Goal: Task Accomplishment & Management: Manage account settings

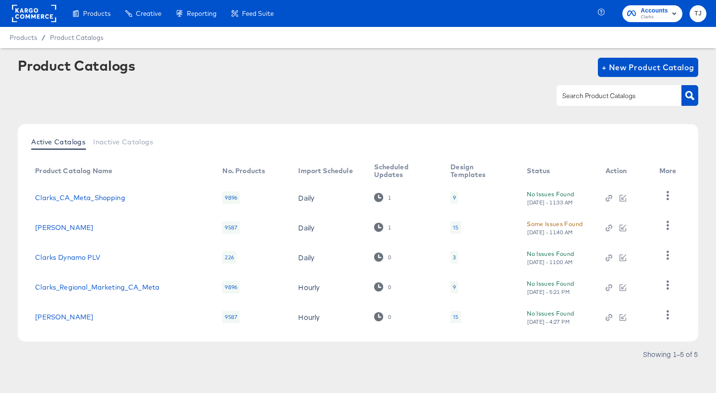
click at [25, 12] on rect at bounding box center [34, 13] width 44 height 17
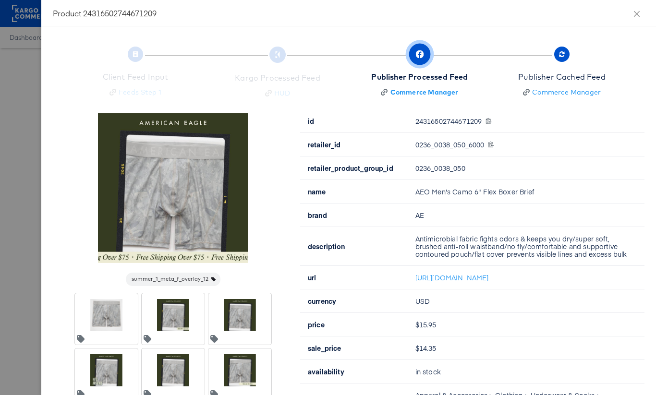
scroll to position [70, 0]
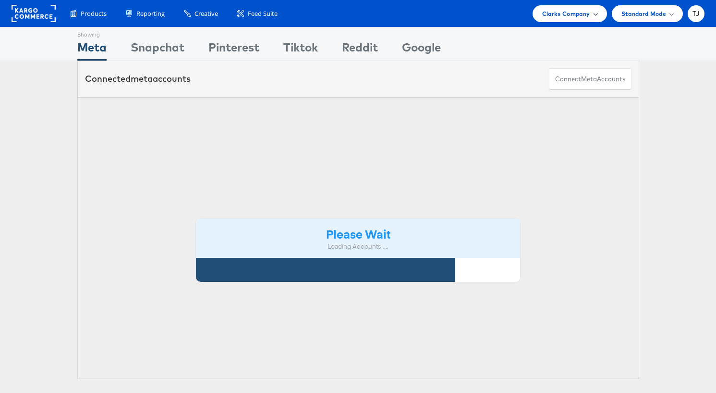
click at [573, 16] on span "Clarks Company" at bounding box center [566, 14] width 48 height 10
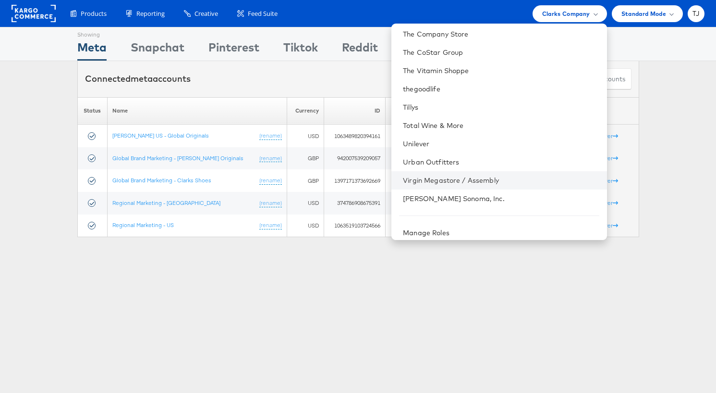
scroll to position [1340, 0]
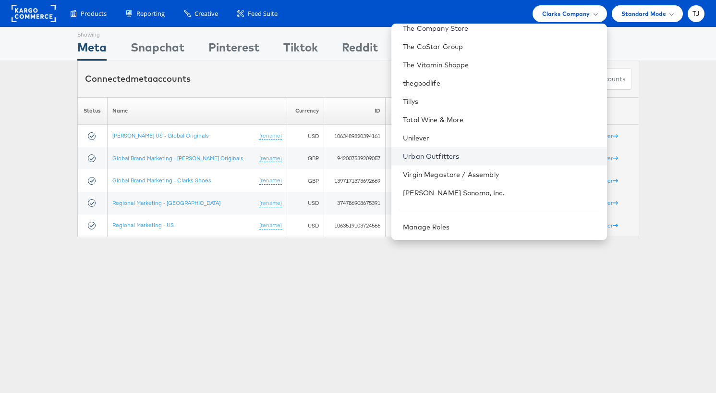
click at [508, 157] on link "Urban Outfitters" at bounding box center [501, 156] width 196 height 10
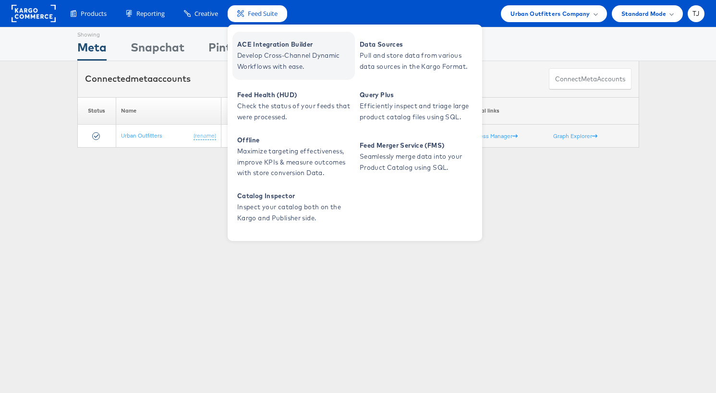
click at [271, 53] on span "Develop Cross-Channel Dynamic Workflows with ease." at bounding box center [294, 61] width 115 height 22
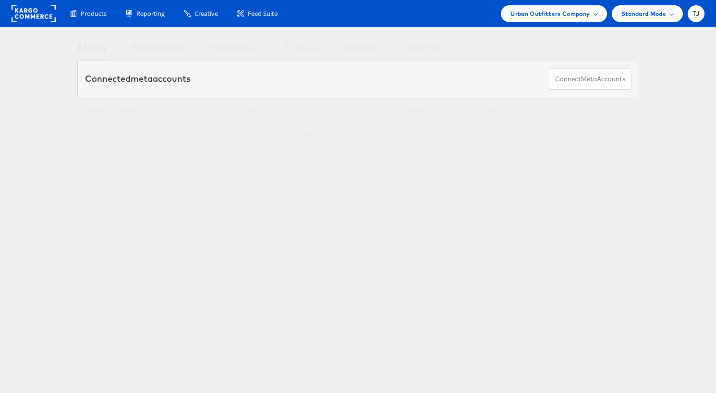
click at [593, 14] on span at bounding box center [595, 13] width 5 height 5
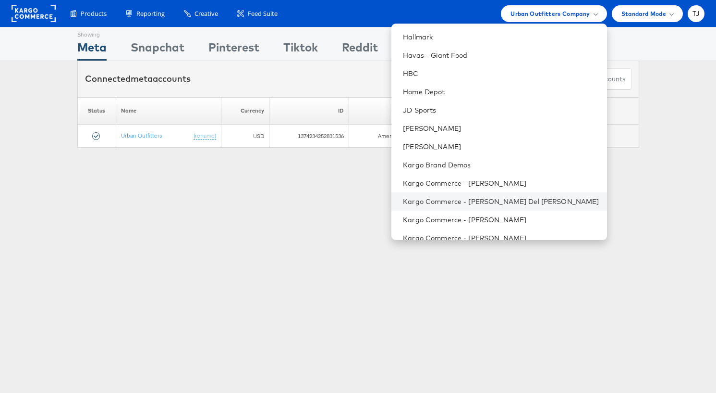
scroll to position [569, 0]
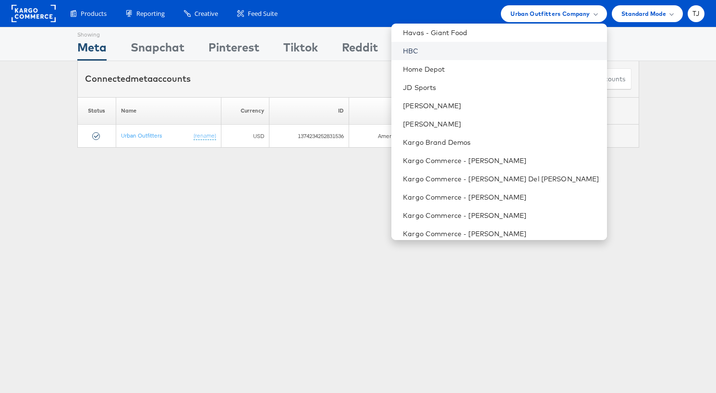
click at [473, 47] on link "HBC" at bounding box center [501, 51] width 196 height 10
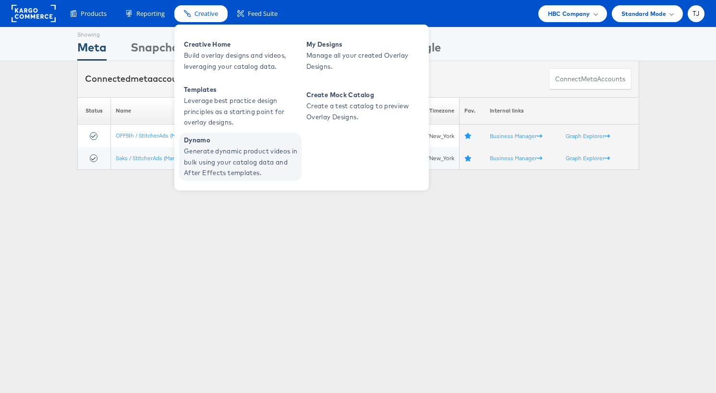
click at [218, 144] on span "Dynamo" at bounding box center [241, 140] width 115 height 11
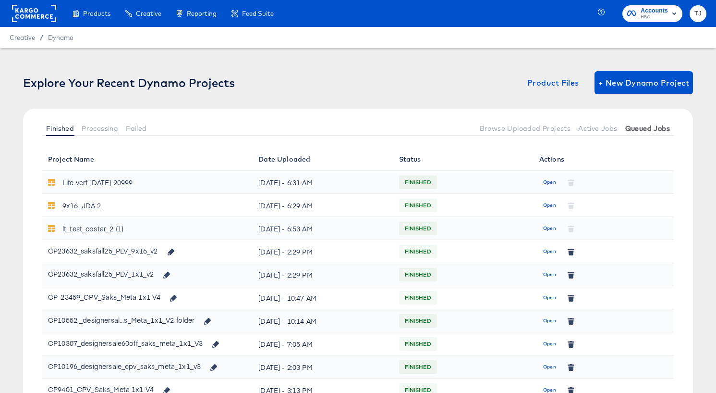
click at [662, 129] on span "Queued Jobs" at bounding box center [648, 128] width 45 height 8
click at [553, 252] on span "Open" at bounding box center [549, 251] width 13 height 9
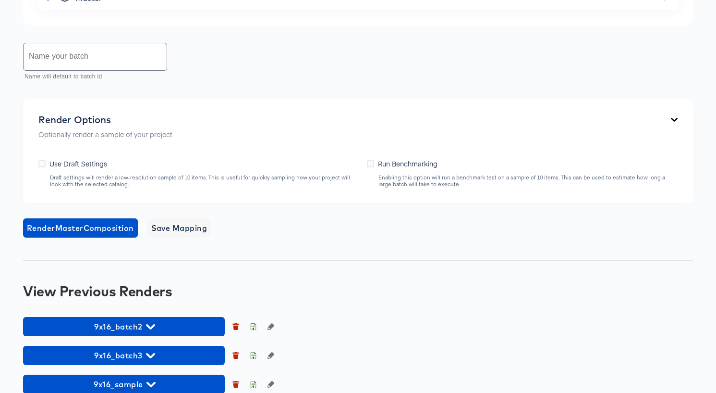
scroll to position [539, 0]
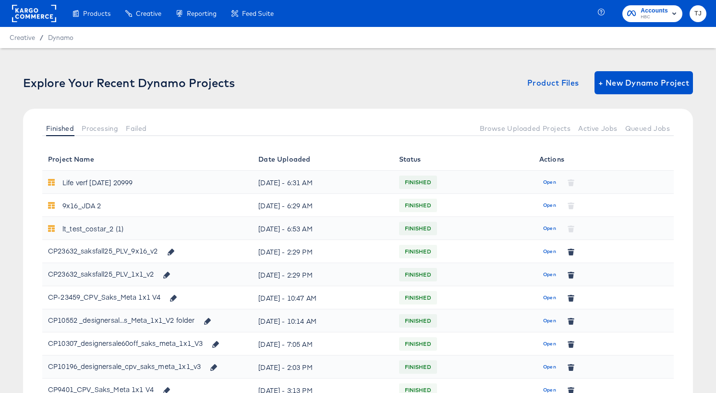
click at [549, 274] on span "Open" at bounding box center [549, 274] width 13 height 9
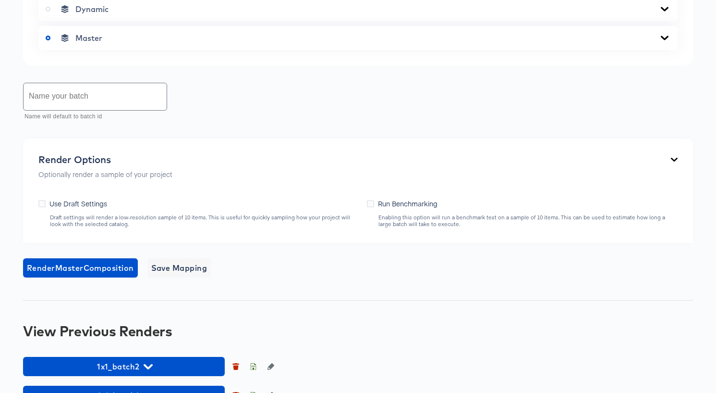
scroll to position [539, 0]
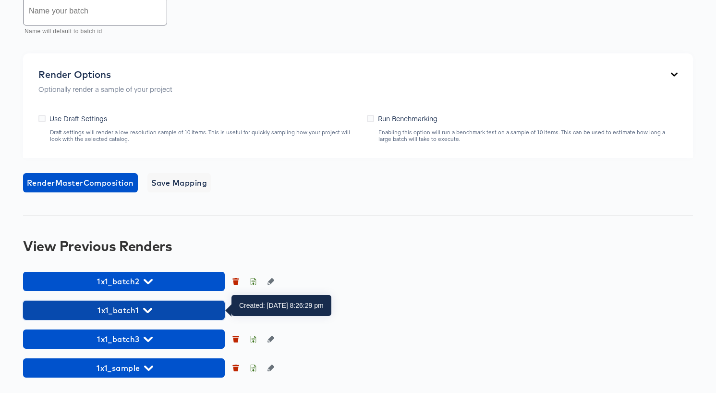
click at [145, 309] on icon "button" at bounding box center [147, 310] width 9 height 5
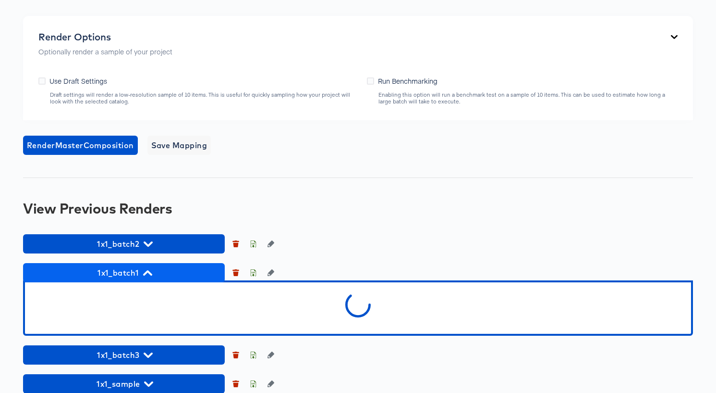
scroll to position [592, 0]
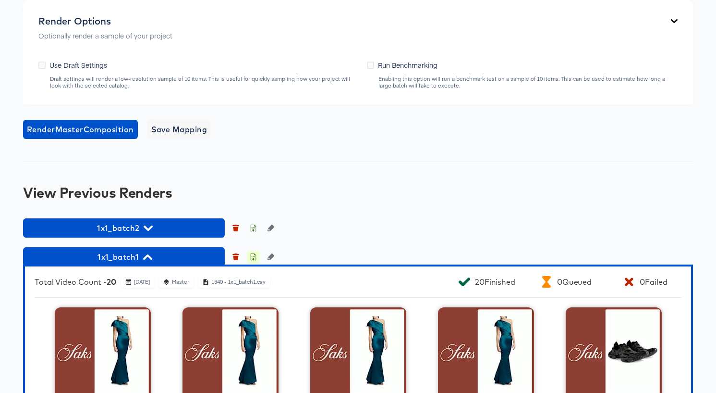
click at [253, 257] on icon "button" at bounding box center [253, 256] width 7 height 7
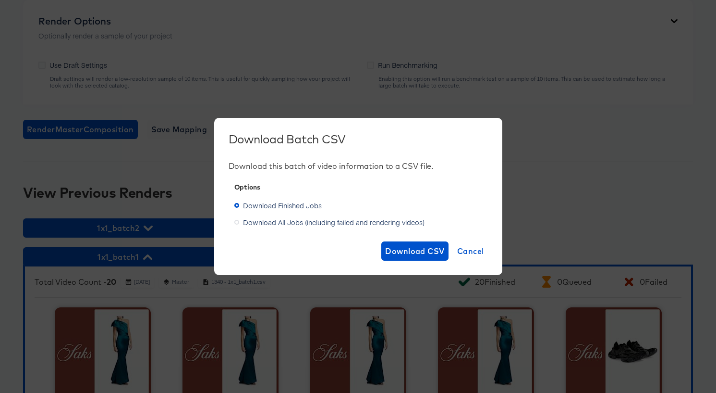
drag, startPoint x: 237, startPoint y: 222, endPoint x: 302, endPoint y: 237, distance: 66.1
click at [237, 222] on icon at bounding box center [236, 222] width 5 height 5
click at [0, 0] on input "Download All Jobs (including failed and rendering videos)" at bounding box center [0, 0] width 0 height 0
click at [404, 252] on span "Download CSV" at bounding box center [415, 250] width 60 height 13
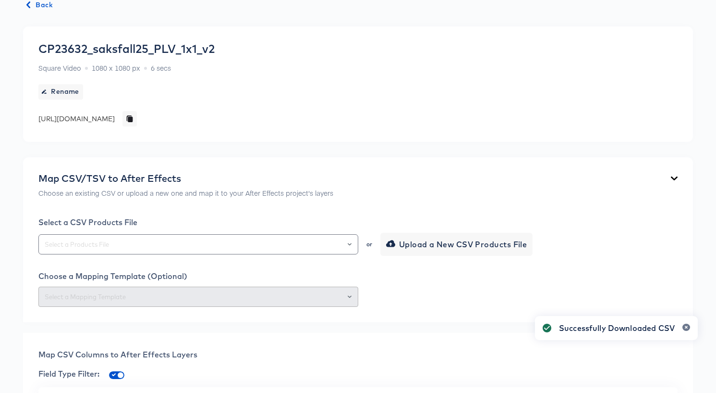
scroll to position [0, 0]
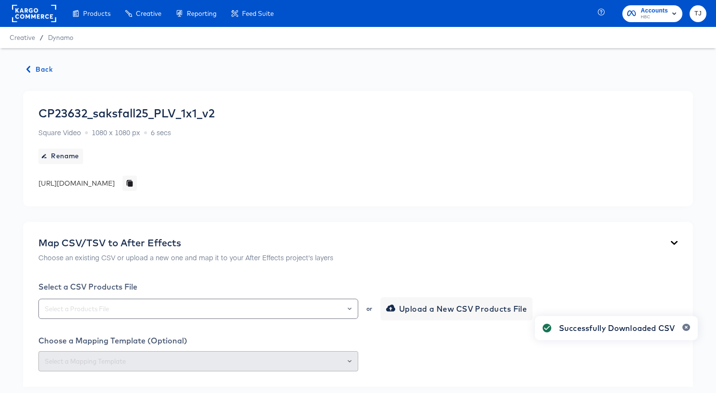
click at [41, 68] on span "Back" at bounding box center [40, 69] width 26 height 12
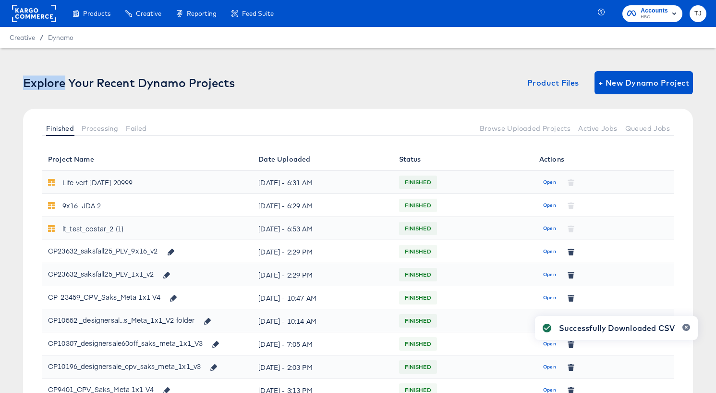
click at [41, 68] on div "Explore Your Recent Dynamo Projects Product Files + New Dynamo Project Finished…" at bounding box center [358, 272] width 716 height 448
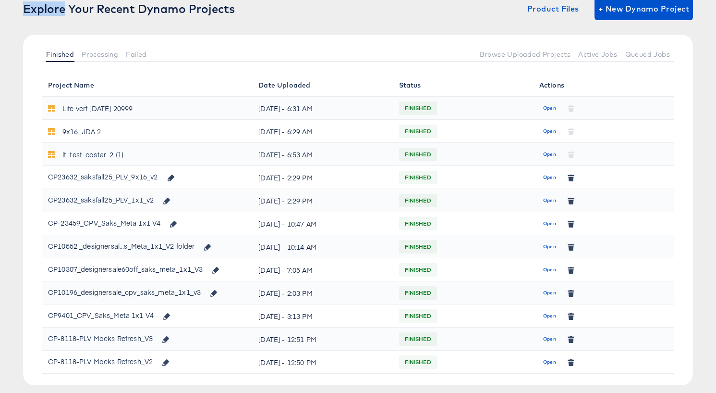
scroll to position [75, 0]
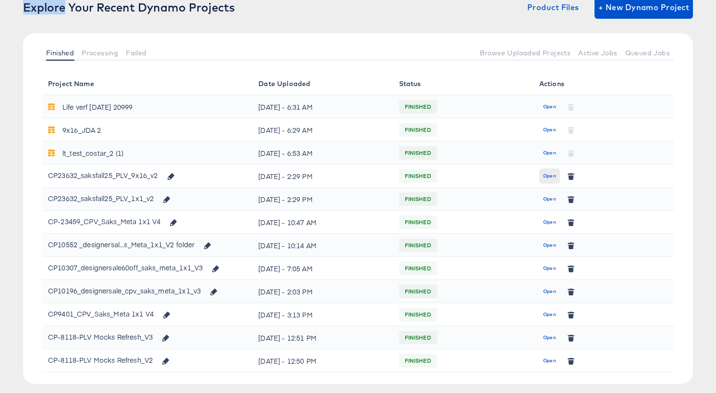
click at [546, 175] on span "Open" at bounding box center [549, 176] width 13 height 9
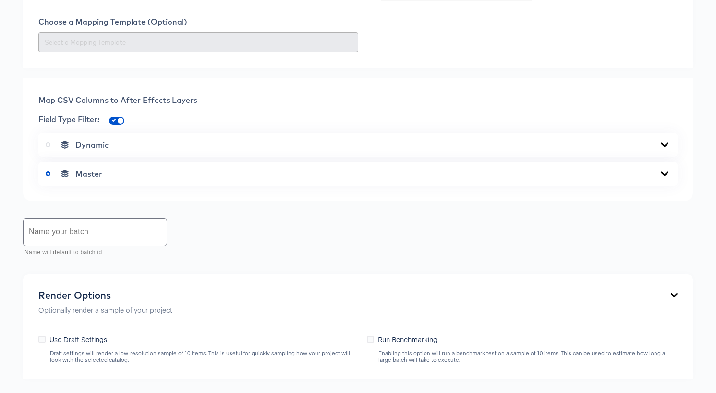
scroll to position [539, 0]
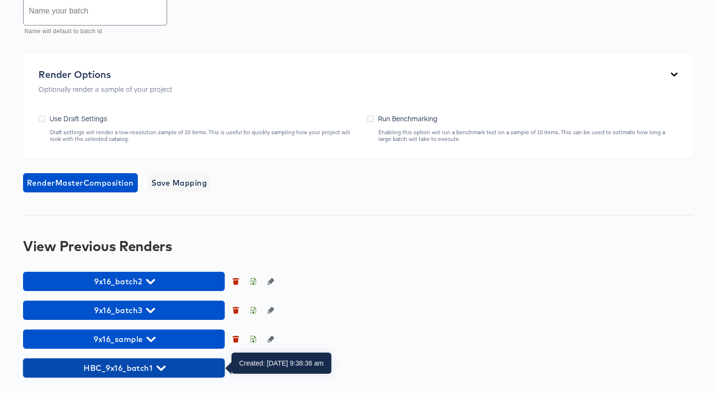
click at [165, 367] on icon "button" at bounding box center [161, 367] width 9 height 5
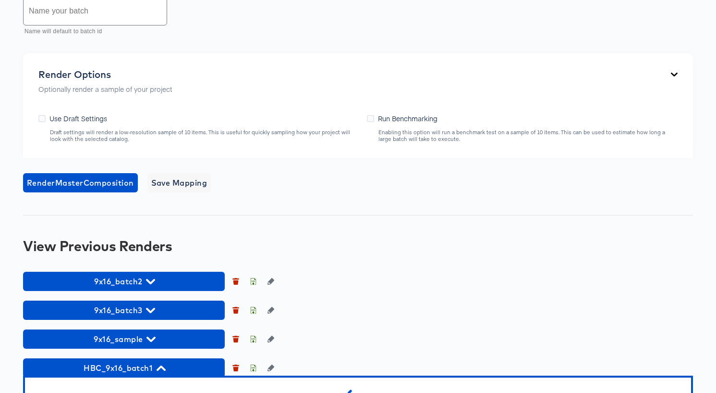
scroll to position [592, 0]
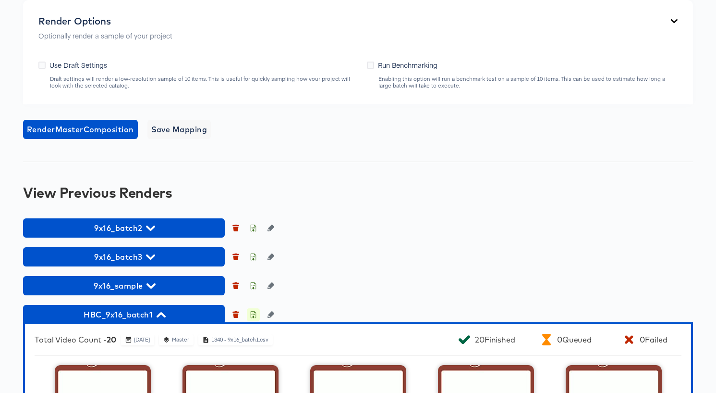
click at [254, 315] on icon "button" at bounding box center [253, 314] width 7 height 7
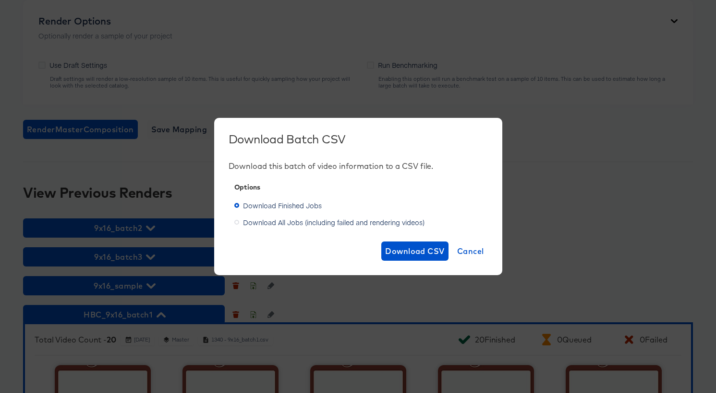
click at [236, 223] on icon at bounding box center [236, 222] width 5 height 5
click at [0, 0] on input "Download All Jobs (including failed and rendering videos)" at bounding box center [0, 0] width 0 height 0
click at [401, 250] on span "Download CSV" at bounding box center [415, 250] width 60 height 13
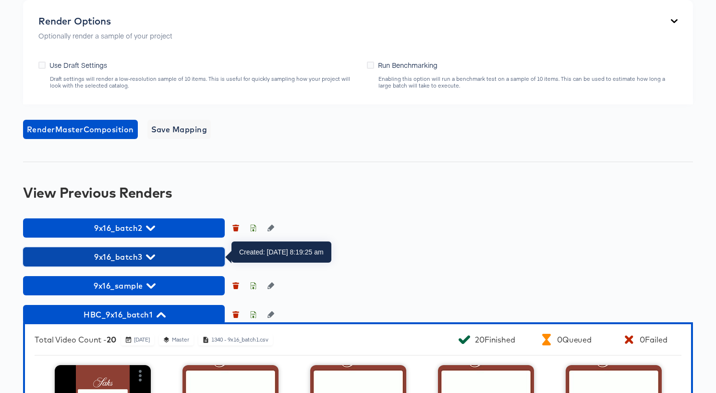
click at [150, 256] on icon "button" at bounding box center [150, 256] width 9 height 9
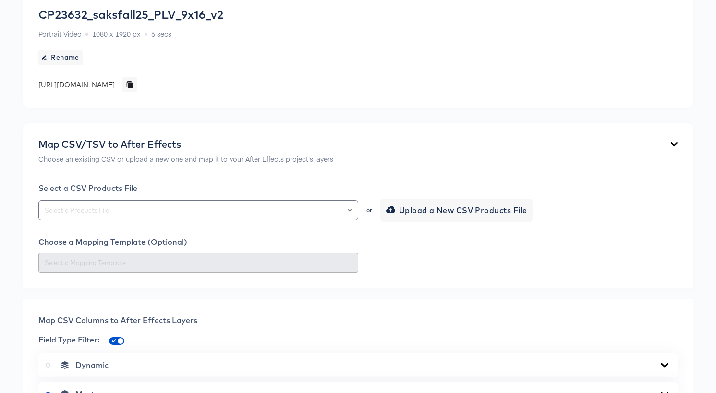
scroll to position [0, 0]
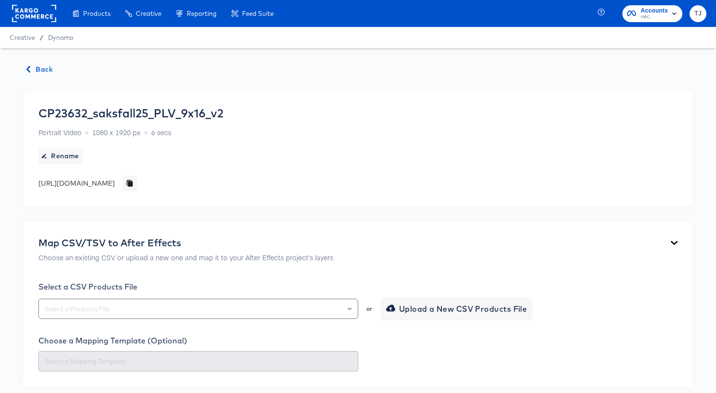
click at [44, 66] on span "Back" at bounding box center [40, 69] width 26 height 12
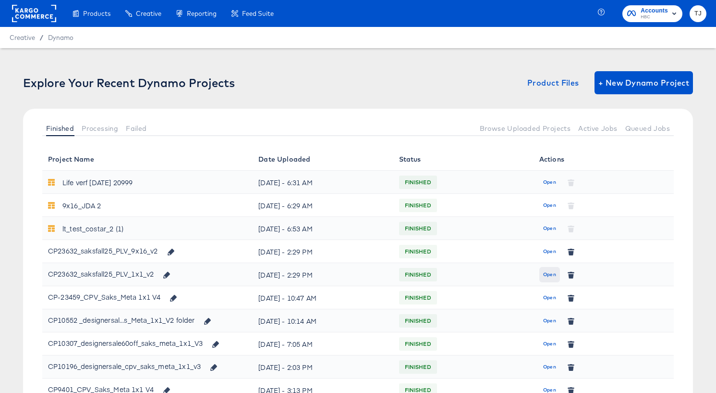
click at [549, 271] on span "Open" at bounding box center [549, 274] width 13 height 9
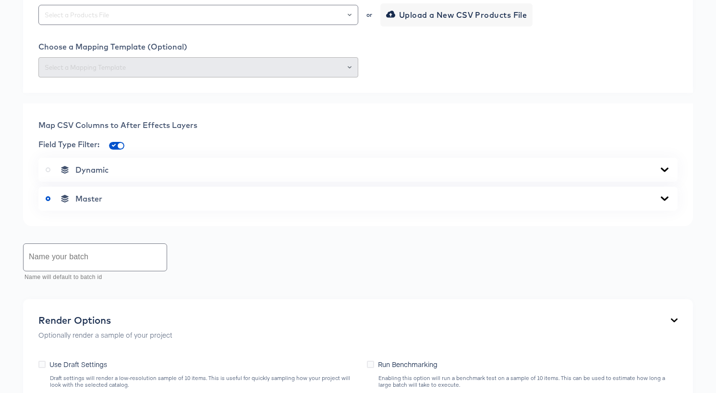
scroll to position [539, 0]
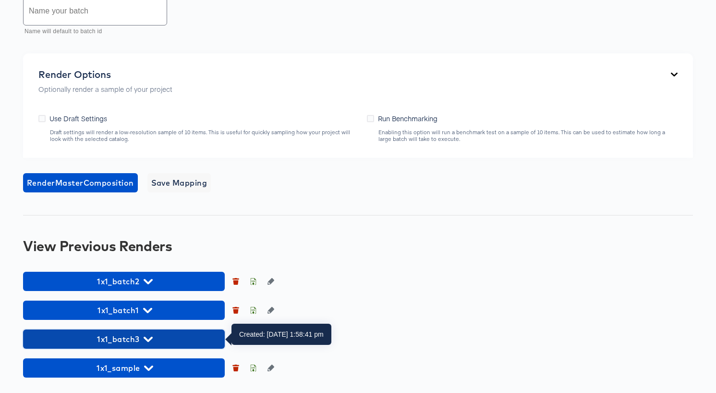
click at [148, 338] on icon "button" at bounding box center [148, 338] width 9 height 9
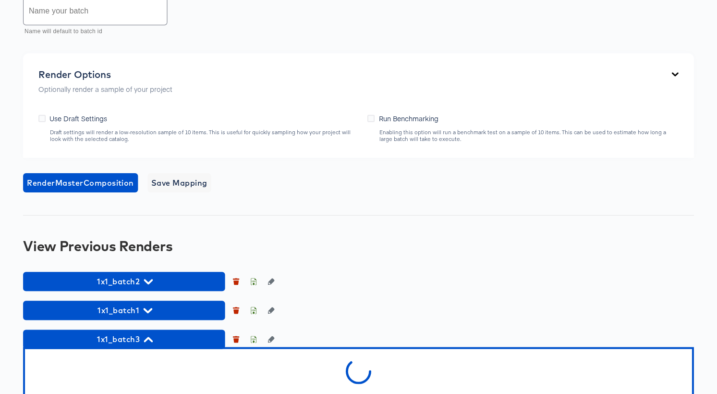
scroll to position [592, 0]
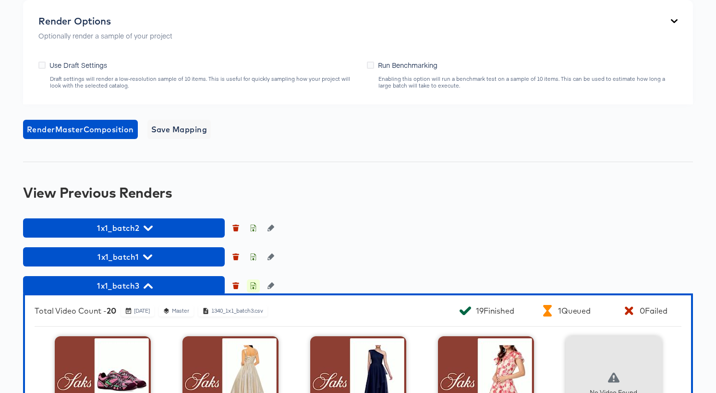
click at [254, 286] on icon "button" at bounding box center [253, 285] width 7 height 7
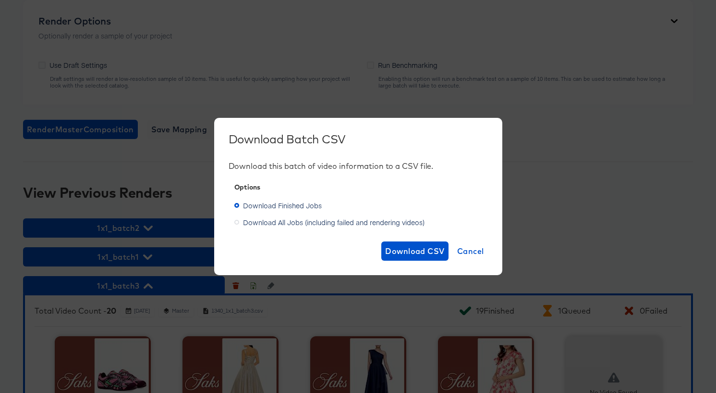
click at [236, 222] on icon at bounding box center [236, 222] width 5 height 5
click at [0, 0] on input "Download All Jobs (including failed and rendering videos)" at bounding box center [0, 0] width 0 height 0
click at [422, 251] on span "Download CSV" at bounding box center [415, 250] width 60 height 13
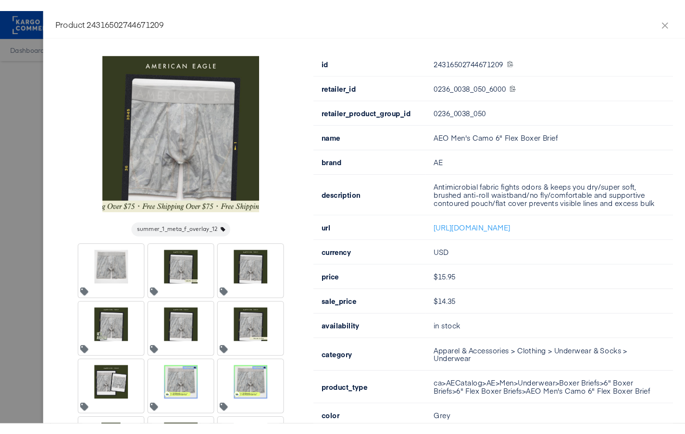
scroll to position [70, 0]
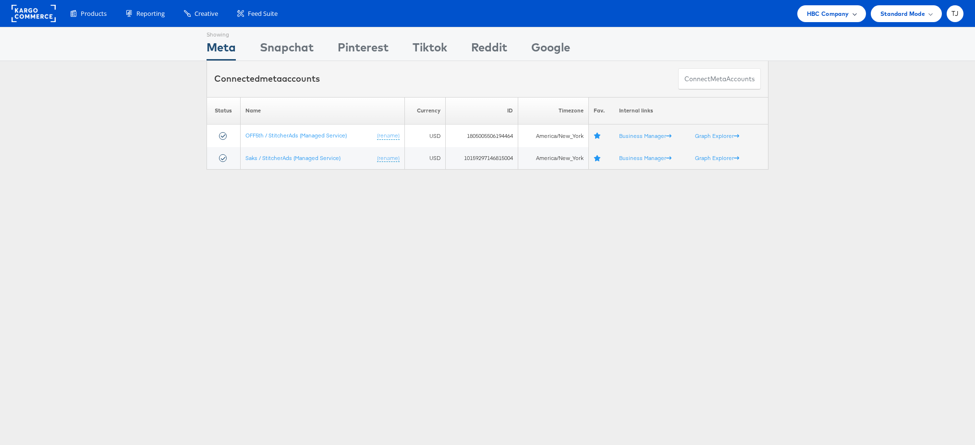
click at [683, 15] on div "HBC Company" at bounding box center [831, 14] width 49 height 10
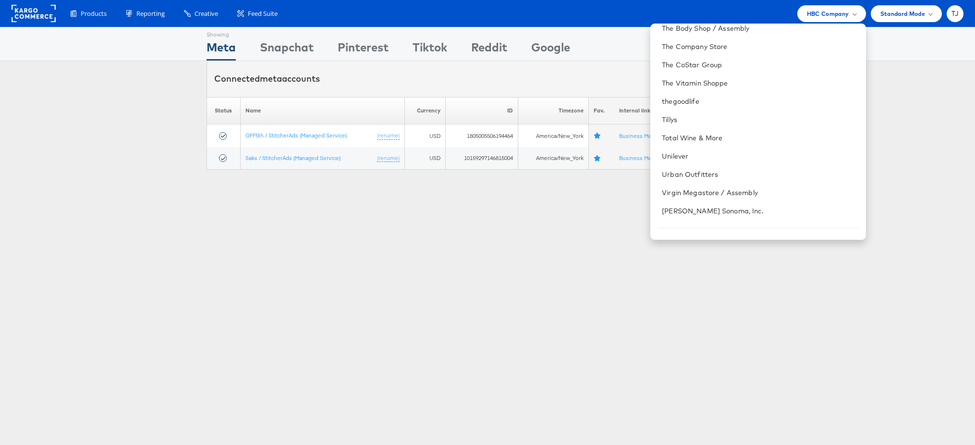
scroll to position [1340, 0]
drag, startPoint x: 446, startPoint y: 253, endPoint x: 327, endPoint y: 240, distance: 119.9
click at [440, 251] on div "Showing Meta Showing Snapchat Showing Pinterest Showing Tiktok Showing Reddit S…" at bounding box center [487, 267] width 975 height 481
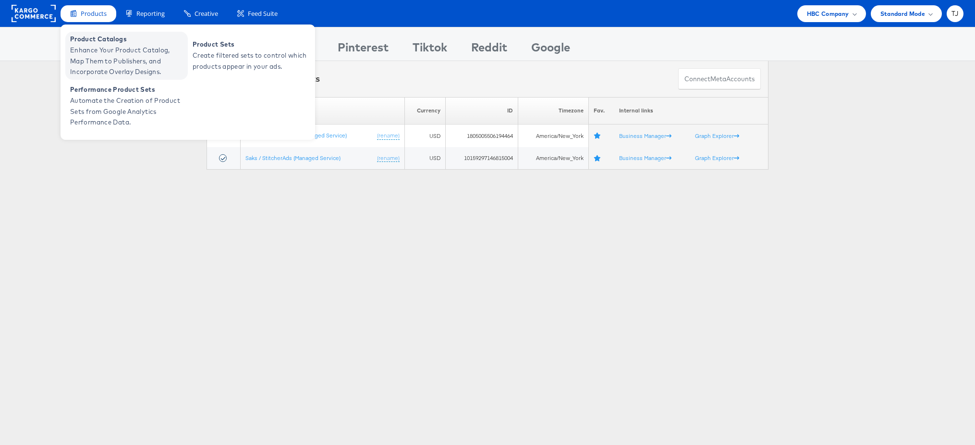
click at [75, 53] on span "Enhance Your Product Catalog, Map Them to Publishers, and Incorporate Overlay D…" at bounding box center [127, 61] width 115 height 33
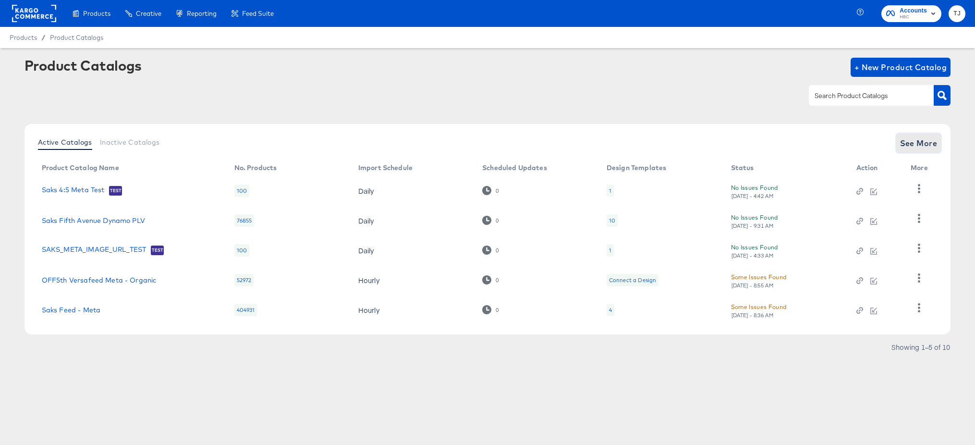
click at [919, 144] on span "See More" at bounding box center [918, 142] width 37 height 13
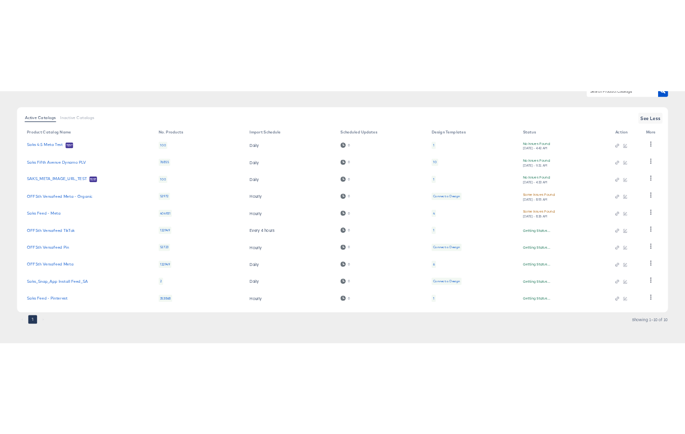
scroll to position [92, 0]
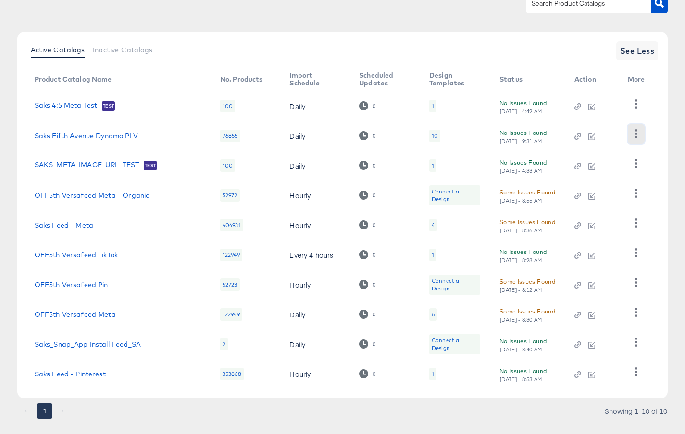
click at [637, 134] on icon "button" at bounding box center [635, 133] width 9 height 9
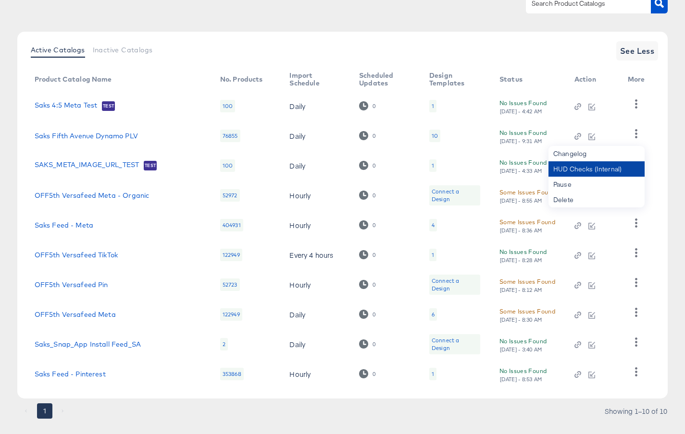
click at [620, 167] on div "HUD Checks (Internal)" at bounding box center [596, 168] width 96 height 15
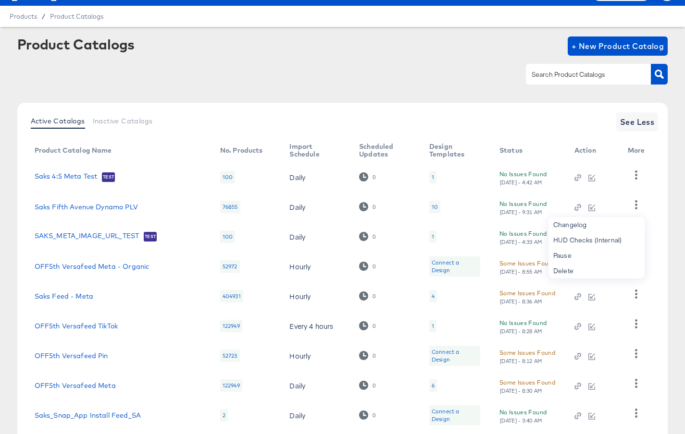
scroll to position [0, 0]
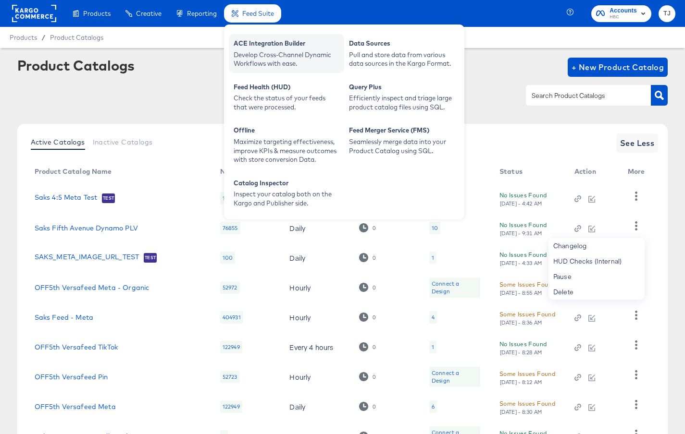
click at [262, 53] on div "Develop Cross-Channel Dynamic Workflows with ease." at bounding box center [287, 59] width 106 height 18
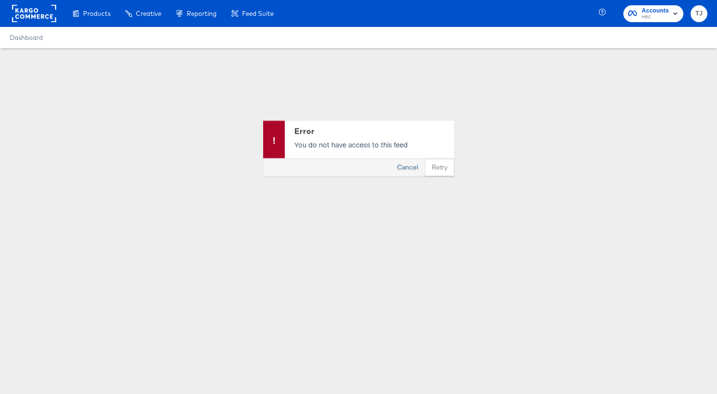
click at [407, 166] on button "Cancel" at bounding box center [408, 167] width 35 height 17
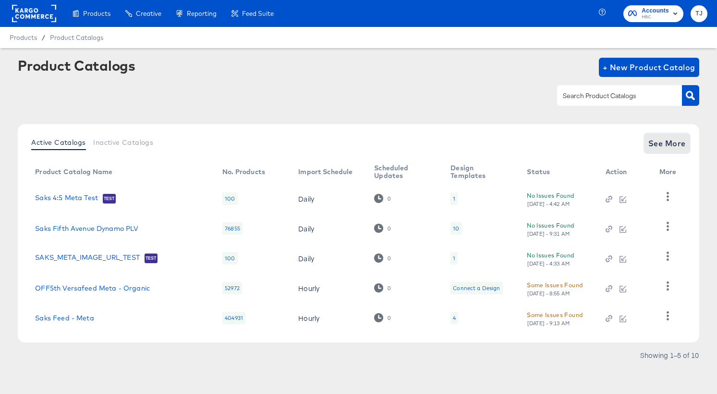
click at [676, 144] on span "See More" at bounding box center [667, 142] width 37 height 13
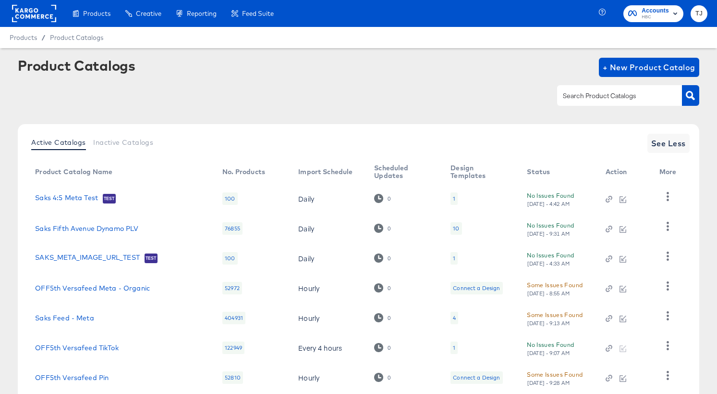
click at [27, 19] on rect at bounding box center [34, 13] width 44 height 17
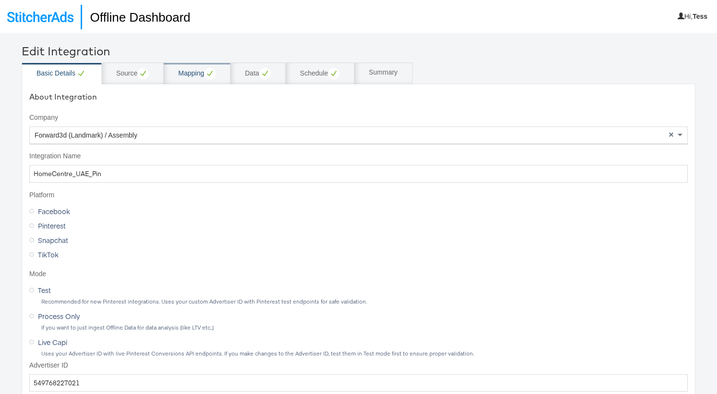
scroll to position [14, 0]
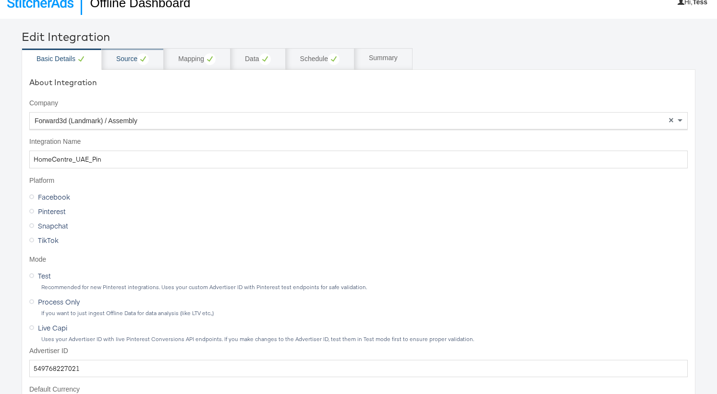
click at [135, 59] on div "Source" at bounding box center [132, 59] width 33 height 12
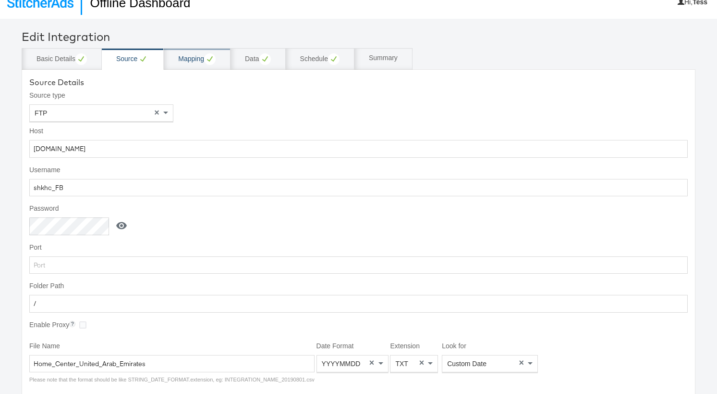
click at [204, 59] on div "Mapping" at bounding box center [196, 59] width 37 height 12
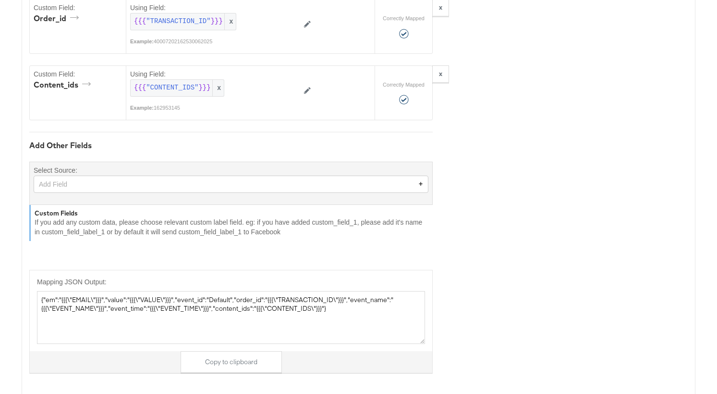
scroll to position [545, 0]
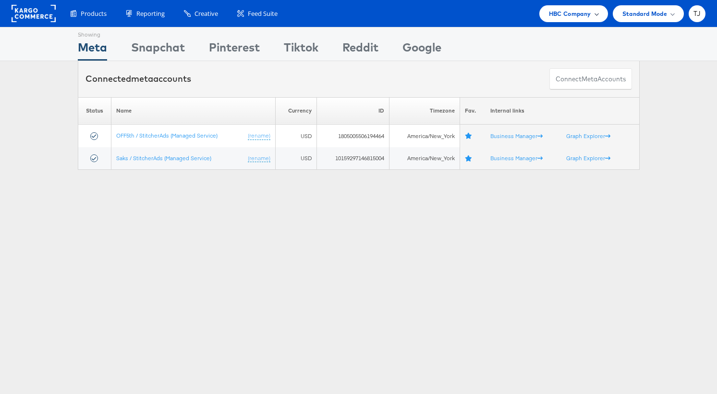
click at [592, 15] on div "HBC Company" at bounding box center [573, 14] width 49 height 10
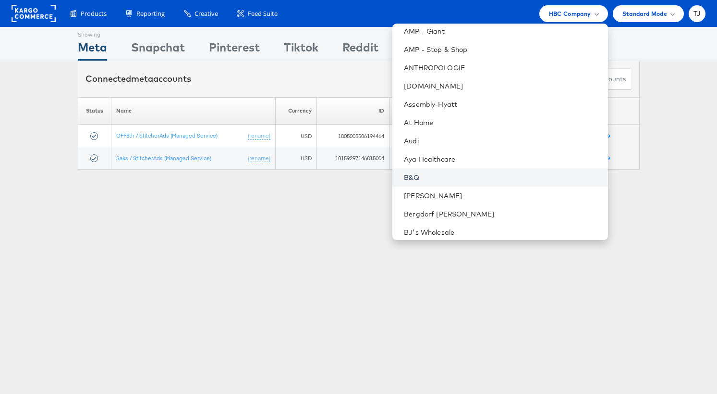
scroll to position [197, 0]
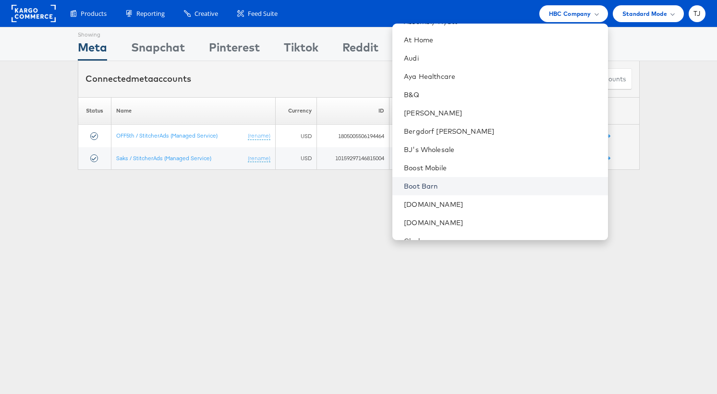
click at [504, 186] on link "Boot Barn" at bounding box center [502, 186] width 196 height 10
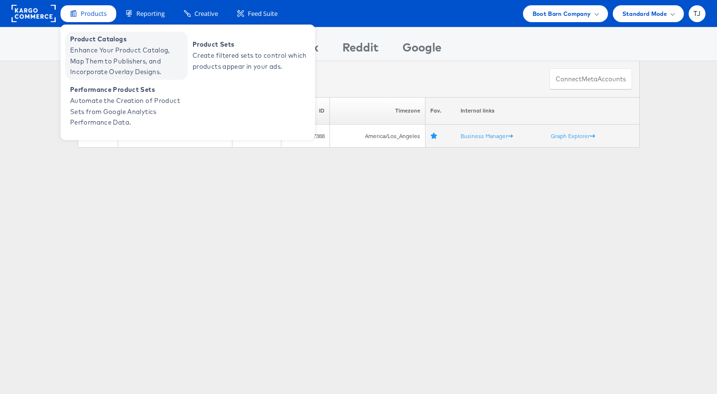
click at [81, 52] on span "Enhance Your Product Catalog, Map Them to Publishers, and Incorporate Overlay D…" at bounding box center [127, 61] width 115 height 33
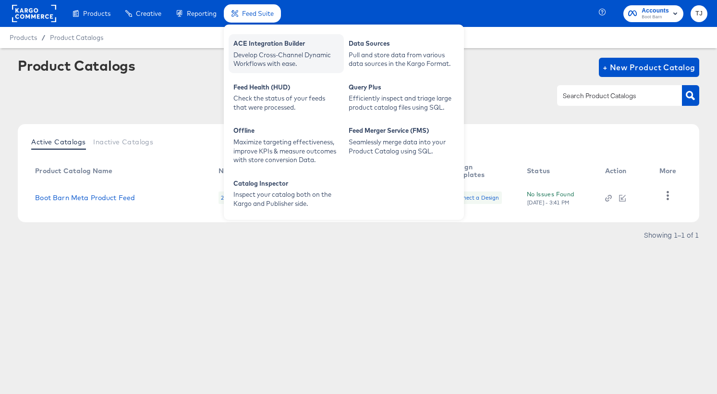
click at [255, 56] on div "Develop Cross-Channel Dynamic Workflows with ease." at bounding box center [287, 59] width 106 height 18
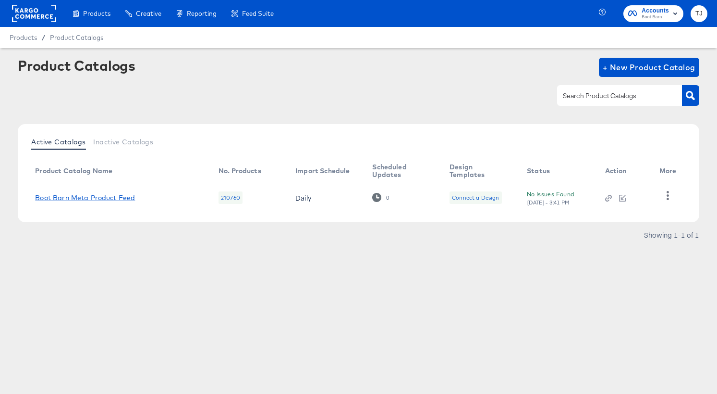
click at [76, 195] on link "Boot Barn Meta Product Feed" at bounding box center [85, 198] width 100 height 8
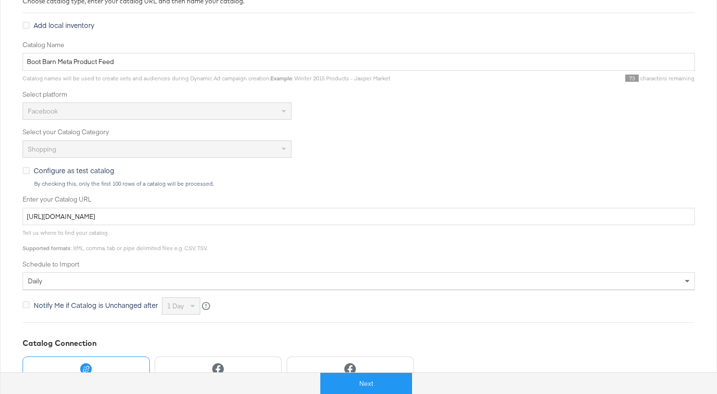
scroll to position [252, 0]
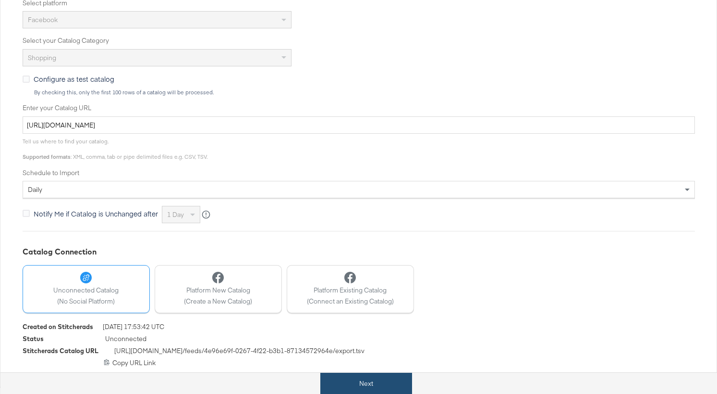
click at [379, 382] on button "Next" at bounding box center [366, 383] width 92 height 22
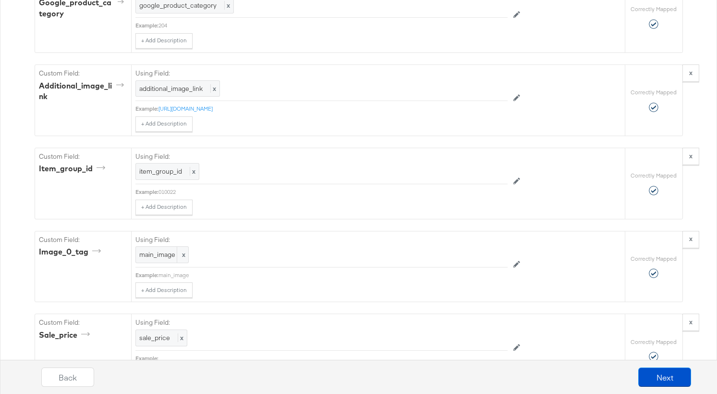
scroll to position [1123, 0]
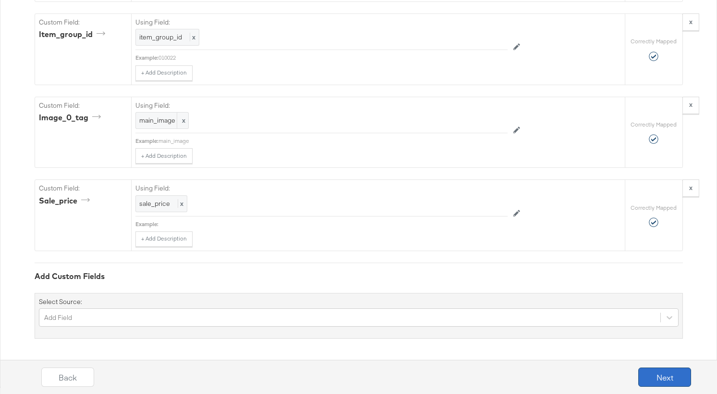
click at [662, 377] on button "Next" at bounding box center [665, 376] width 53 height 19
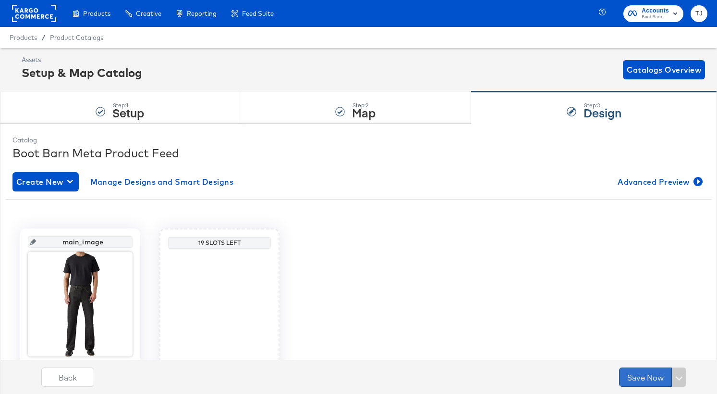
click at [641, 374] on button "Save Now" at bounding box center [645, 376] width 53 height 19
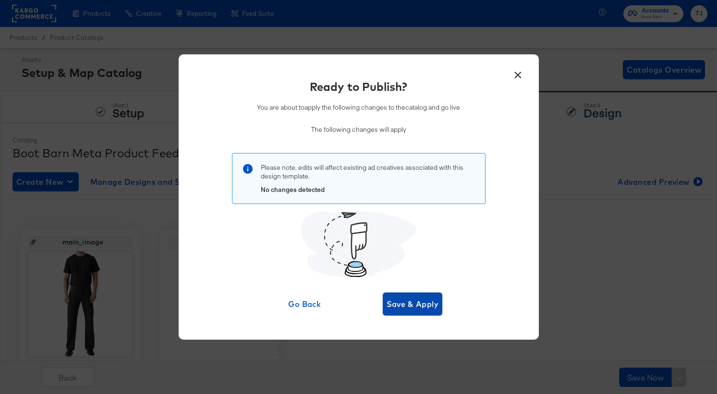
click at [419, 297] on span "Save & Apply" at bounding box center [413, 303] width 52 height 13
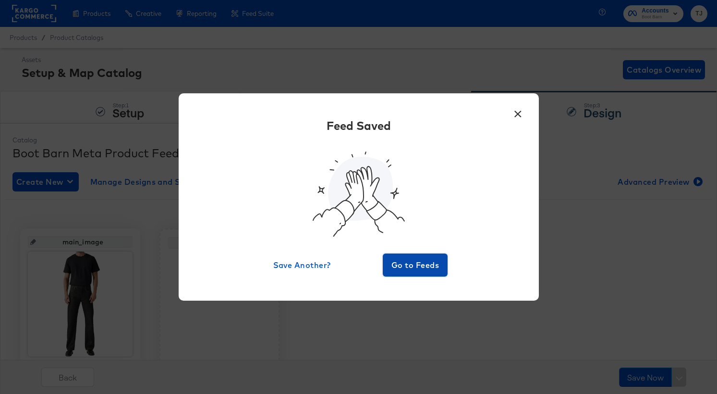
click at [427, 260] on span "Go to Feeds" at bounding box center [416, 264] width 58 height 13
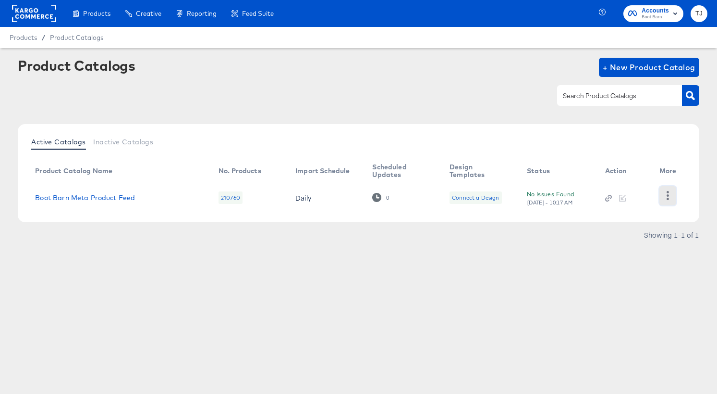
click at [669, 195] on icon "button" at bounding box center [668, 195] width 9 height 9
click at [653, 183] on div "HUD Checks (Internal)" at bounding box center [628, 187] width 96 height 15
click at [28, 12] on rect at bounding box center [34, 13] width 44 height 17
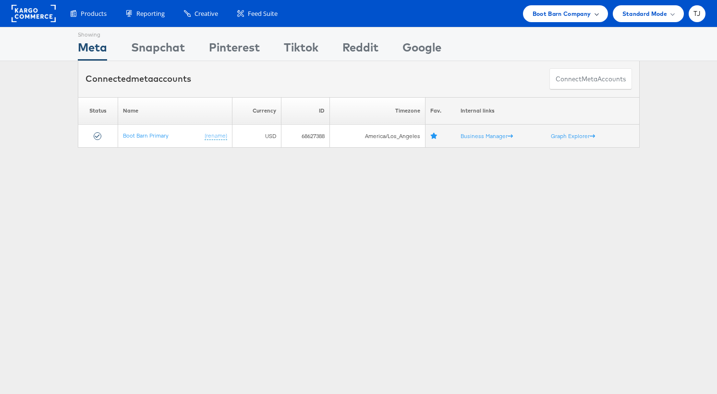
click at [592, 17] on div "Boot Barn Company" at bounding box center [566, 14] width 66 height 10
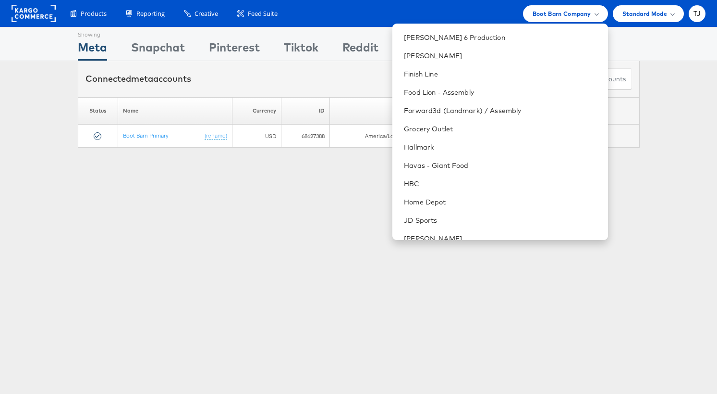
scroll to position [418, 0]
click at [490, 185] on link "HBC" at bounding box center [502, 184] width 196 height 10
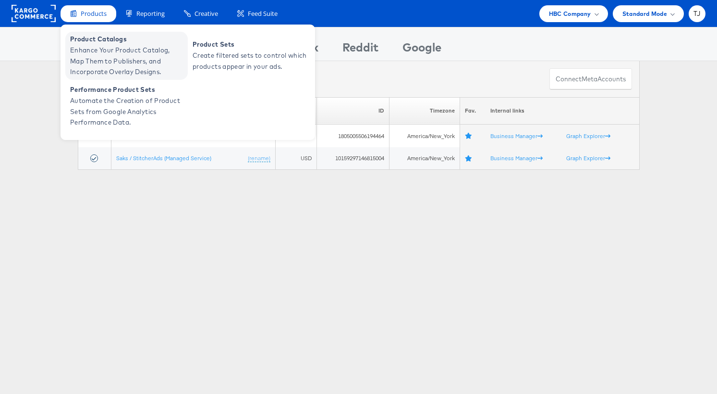
click at [98, 49] on span "Enhance Your Product Catalog, Map Them to Publishers, and Incorporate Overlay D…" at bounding box center [127, 61] width 115 height 33
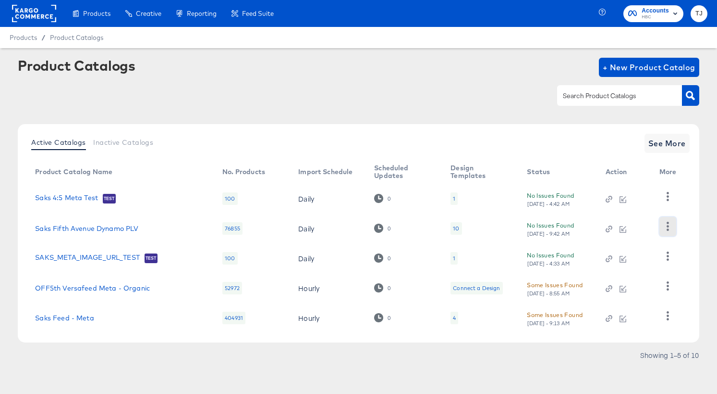
click at [667, 226] on icon "button" at bounding box center [668, 226] width 2 height 9
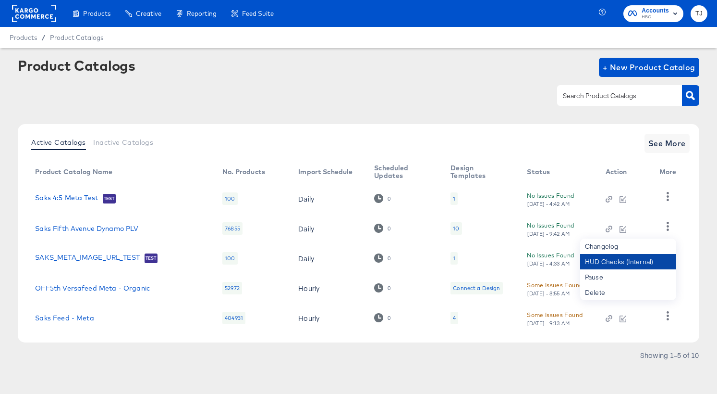
click at [650, 259] on div "HUD Checks (Internal)" at bounding box center [628, 261] width 96 height 15
click at [493, 83] on div "Product Catalogs + New Product Catalog" at bounding box center [358, 87] width 681 height 59
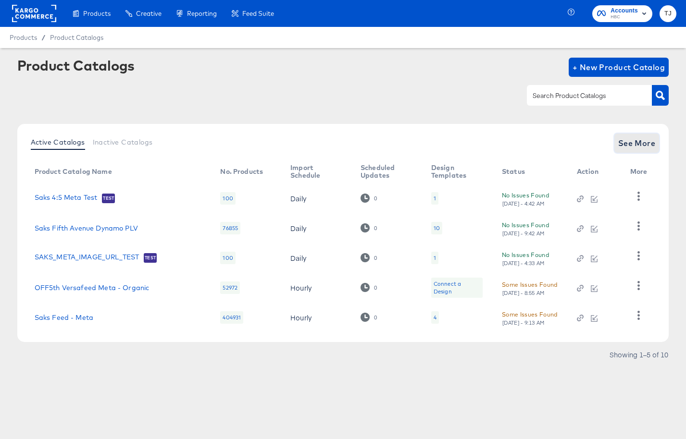
click at [633, 138] on span "See More" at bounding box center [636, 142] width 37 height 13
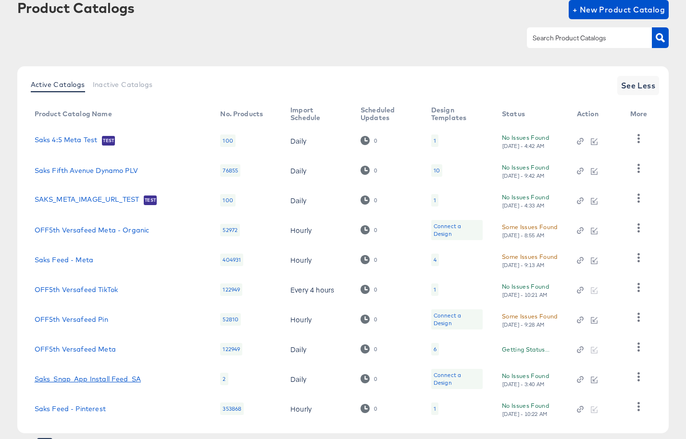
scroll to position [106, 0]
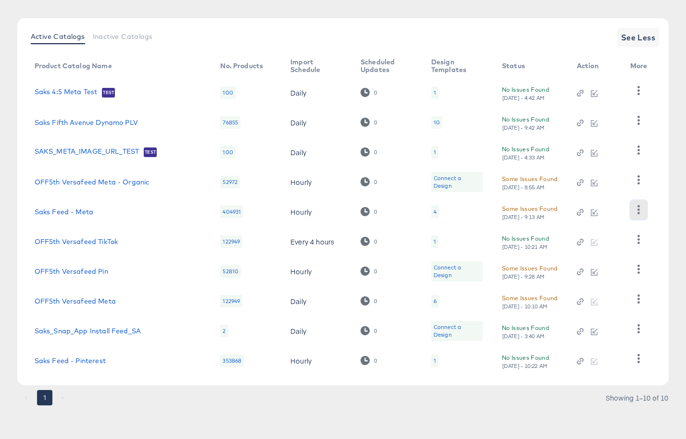
click at [638, 212] on icon "button" at bounding box center [638, 209] width 9 height 9
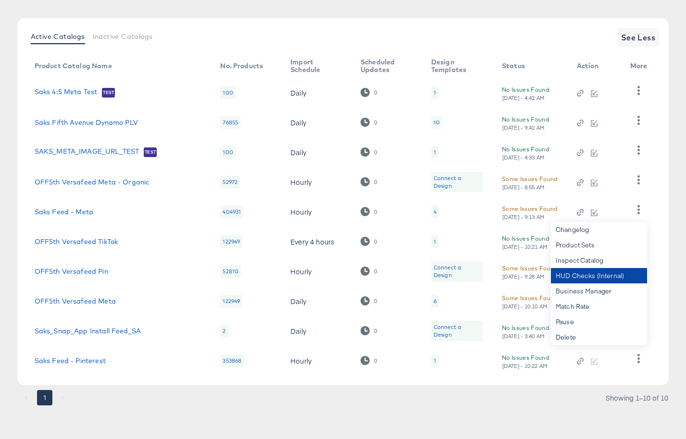
click at [598, 274] on div "HUD Checks (Internal)" at bounding box center [599, 275] width 96 height 15
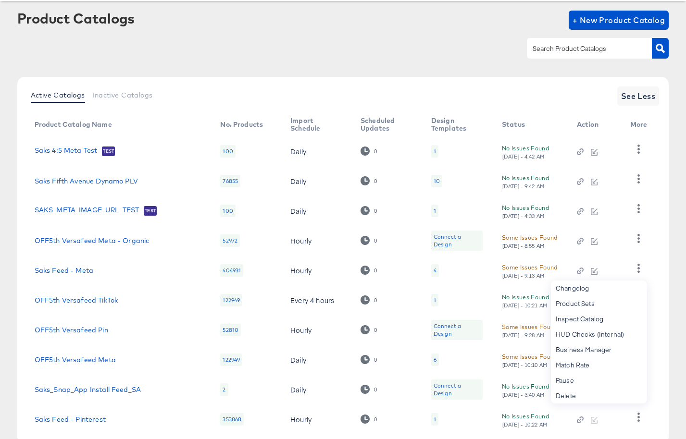
scroll to position [0, 0]
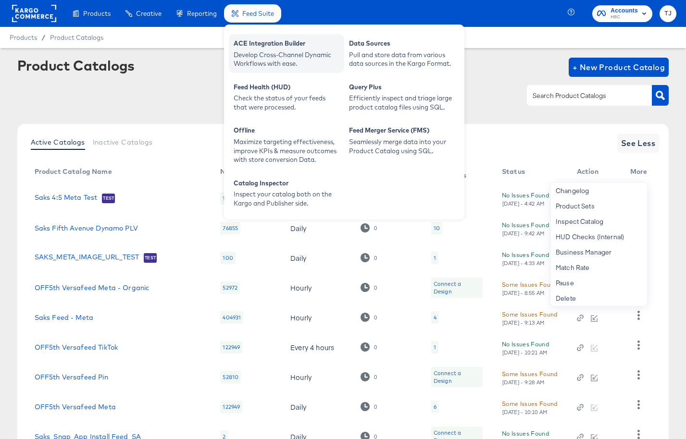
click at [249, 45] on div "ACE Integration Builder" at bounding box center [287, 45] width 106 height 12
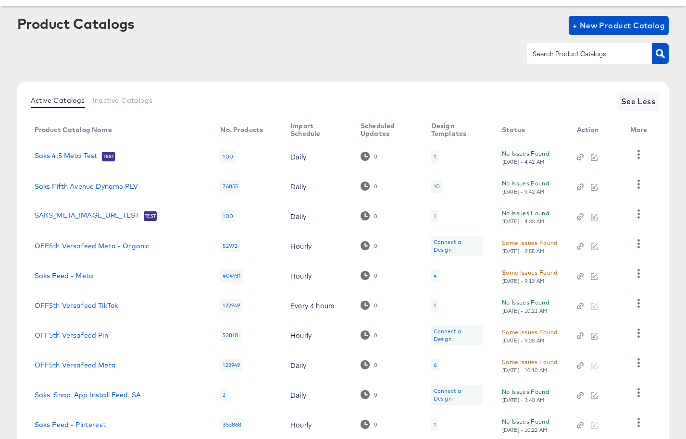
scroll to position [40, 0]
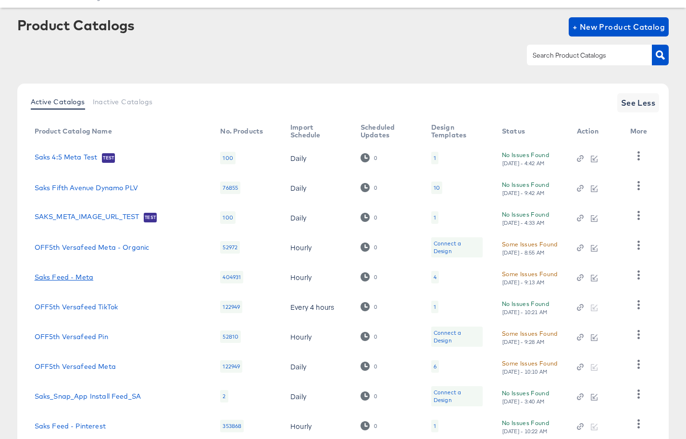
click at [85, 276] on link "Saks Feed - Meta" at bounding box center [64, 277] width 59 height 8
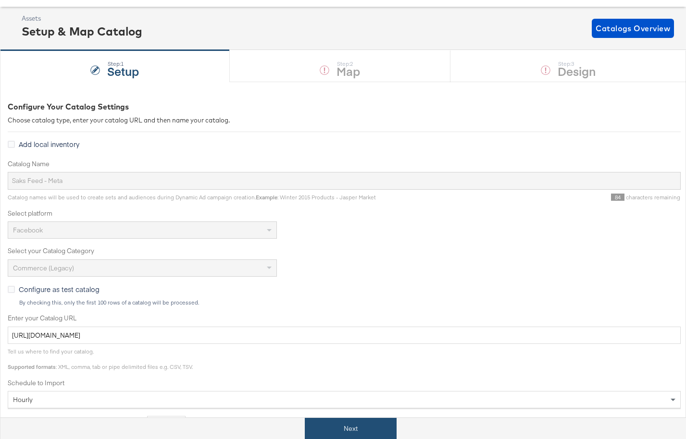
scroll to position [44, 0]
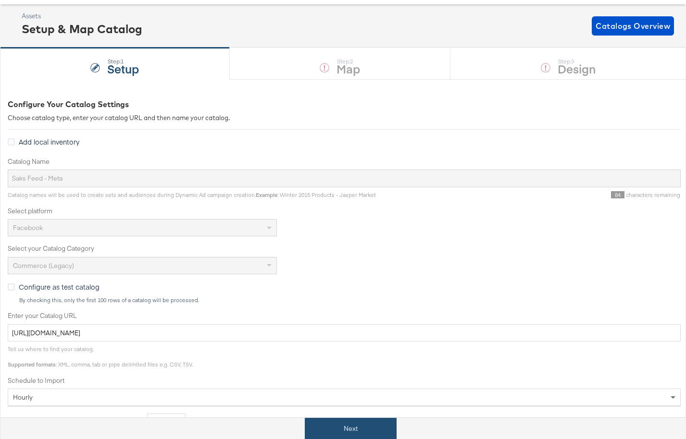
click at [371, 393] on button "Next" at bounding box center [351, 429] width 92 height 22
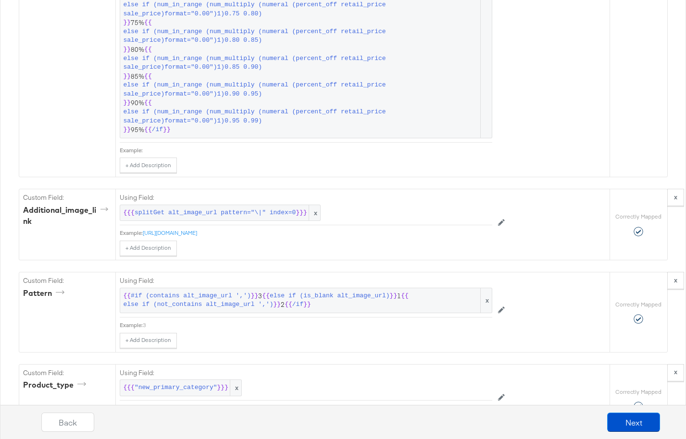
scroll to position [2355, 0]
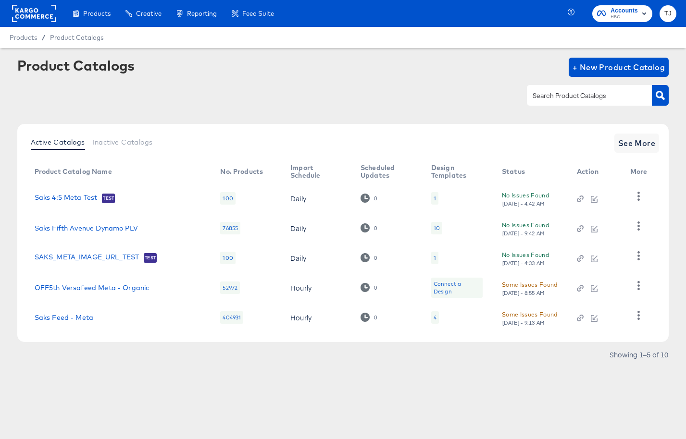
click at [28, 12] on rect at bounding box center [34, 13] width 44 height 17
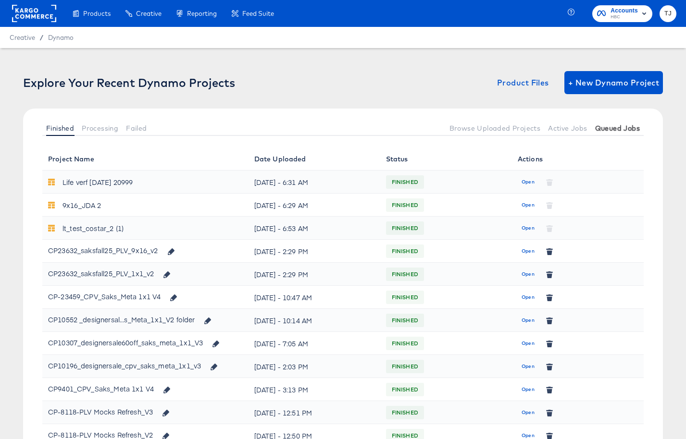
click at [615, 126] on span "Queued Jobs" at bounding box center [617, 128] width 45 height 8
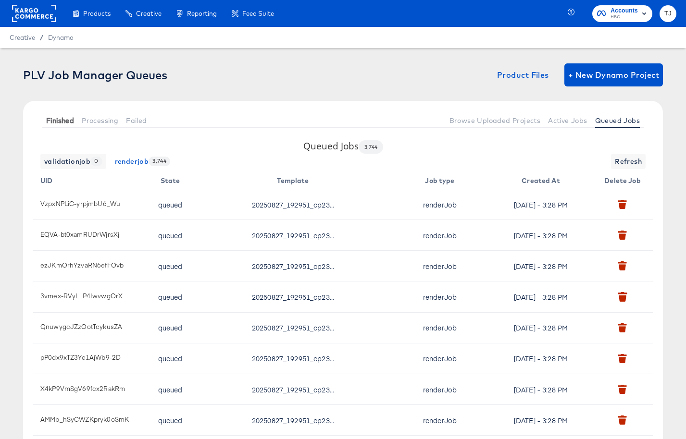
click at [53, 123] on span "Finished" at bounding box center [60, 121] width 28 height 8
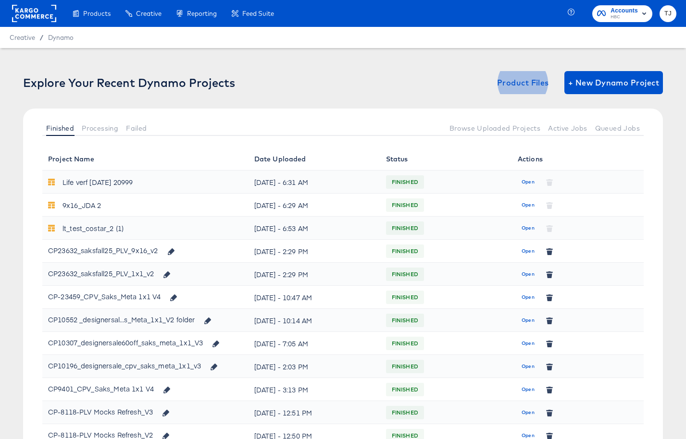
click at [382, 89] on div "Explore Your Recent Dynamo Projects Product Files + New Dynamo Project" at bounding box center [343, 82] width 640 height 23
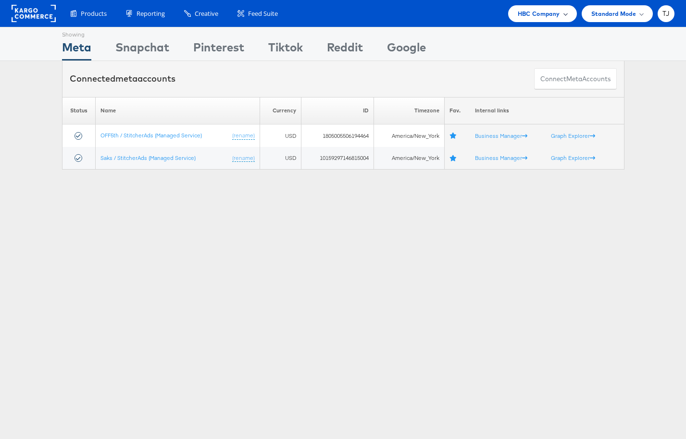
click at [564, 18] on div "HBC Company" at bounding box center [542, 14] width 49 height 10
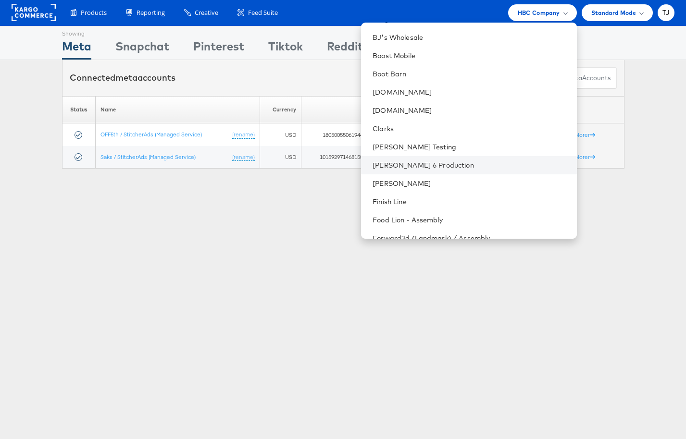
scroll to position [277, 0]
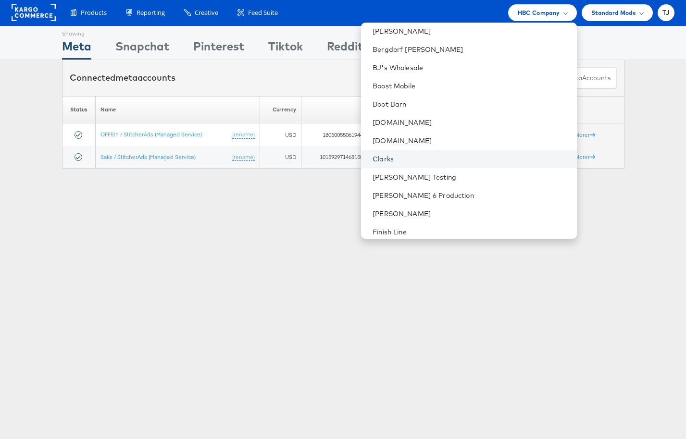
click at [446, 157] on link "Clarks" at bounding box center [470, 159] width 196 height 10
click at [453, 155] on link "Clarks" at bounding box center [470, 159] width 196 height 10
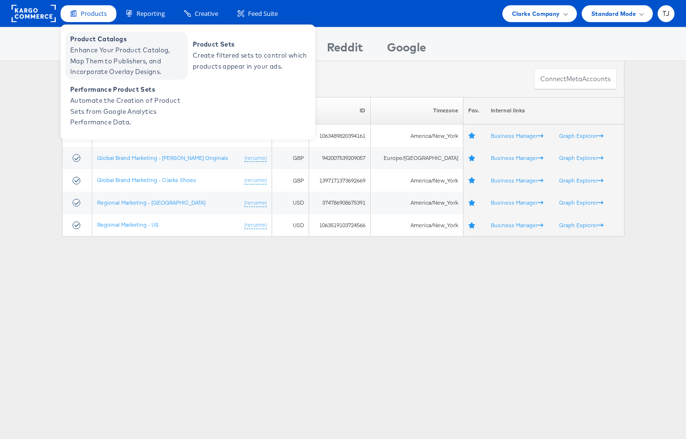
click at [87, 45] on span "Enhance Your Product Catalog, Map Them to Publishers, and Incorporate Overlay D…" at bounding box center [127, 61] width 115 height 33
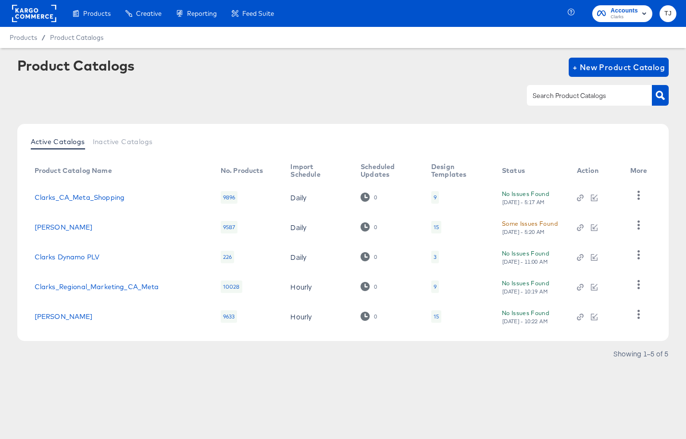
click at [424, 88] on div at bounding box center [343, 96] width 652 height 22
click at [635, 256] on icon "button" at bounding box center [638, 254] width 9 height 9
click at [615, 295] on div "HUD Checks (Internal)" at bounding box center [599, 290] width 96 height 15
click at [642, 195] on icon "button" at bounding box center [638, 195] width 9 height 9
click at [630, 229] on div "HUD Checks (Internal)" at bounding box center [599, 230] width 96 height 15
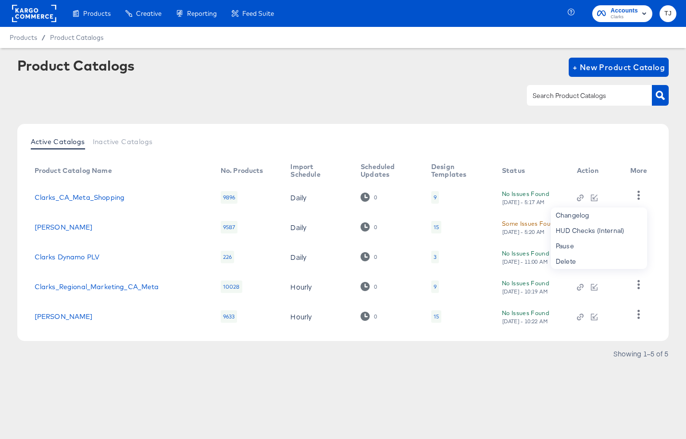
click at [299, 87] on div at bounding box center [343, 96] width 652 height 22
click at [635, 226] on icon "button" at bounding box center [638, 225] width 9 height 9
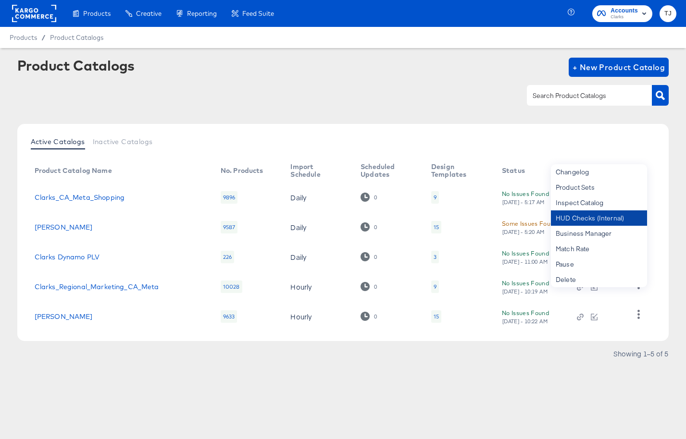
click at [608, 214] on div "HUD Checks (Internal)" at bounding box center [599, 217] width 96 height 15
click at [39, 11] on rect at bounding box center [34, 13] width 44 height 17
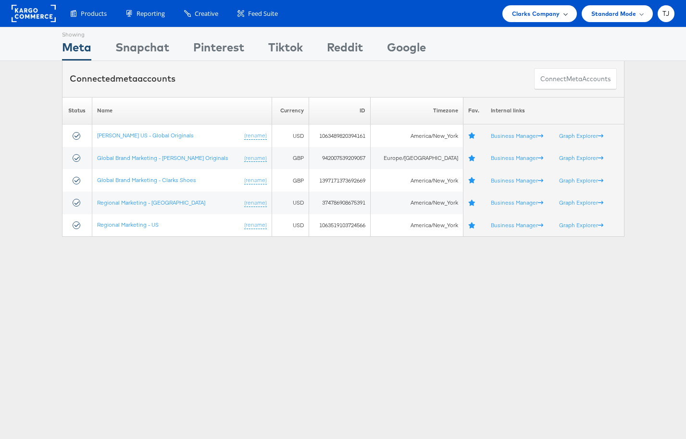
click at [563, 13] on span at bounding box center [565, 13] width 5 height 5
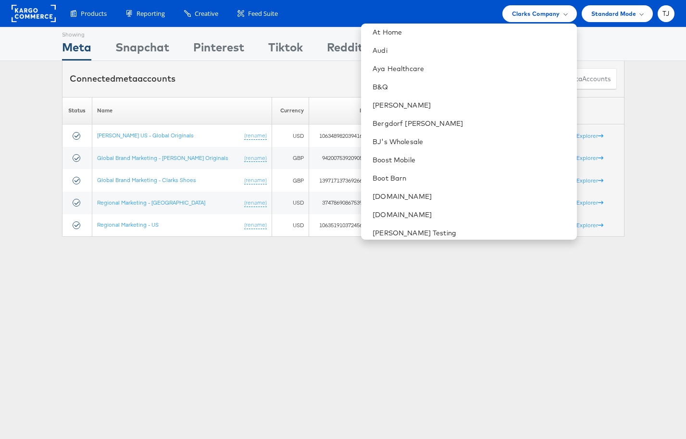
scroll to position [346, 0]
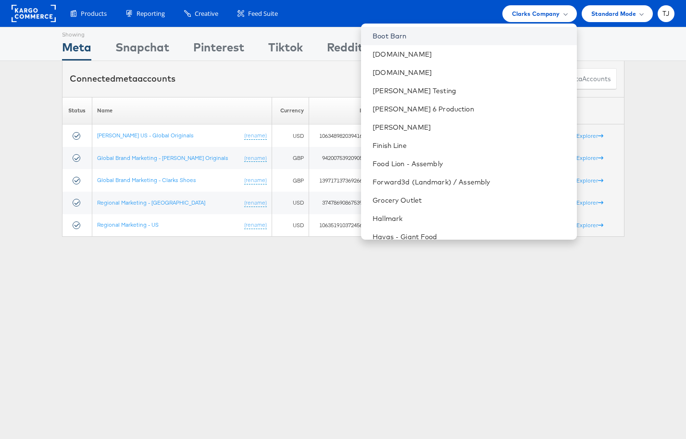
click at [463, 33] on link "Boot Barn" at bounding box center [470, 36] width 196 height 10
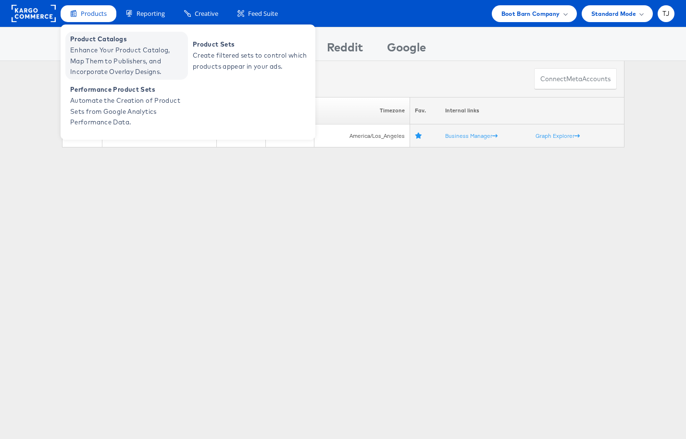
click at [94, 46] on span "Enhance Your Product Catalog, Map Them to Publishers, and Incorporate Overlay D…" at bounding box center [127, 61] width 115 height 33
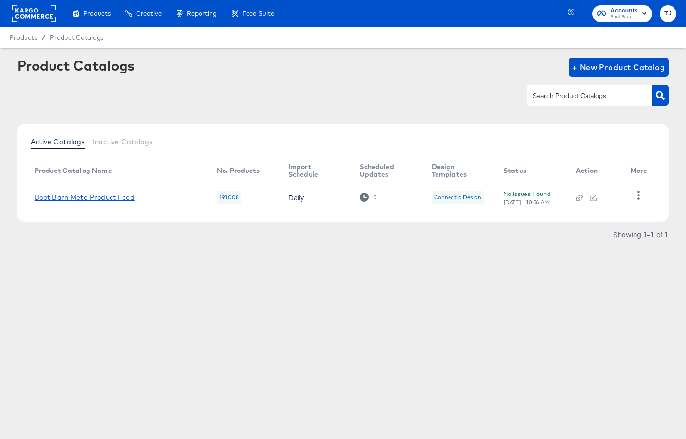
click at [73, 198] on link "Boot Barn Meta Product Feed" at bounding box center [85, 198] width 100 height 8
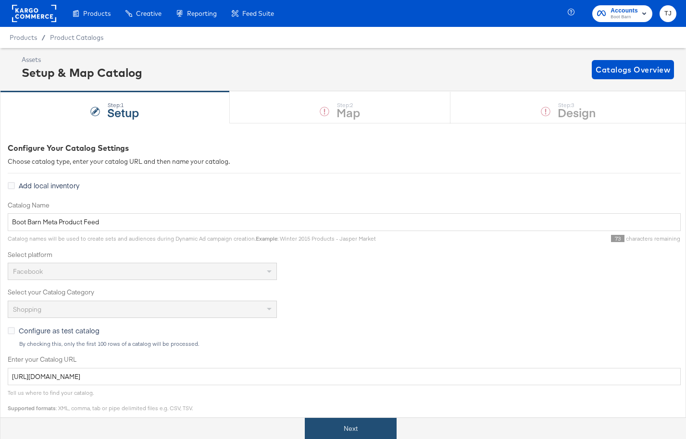
click at [346, 426] on button "Next" at bounding box center [351, 429] width 92 height 22
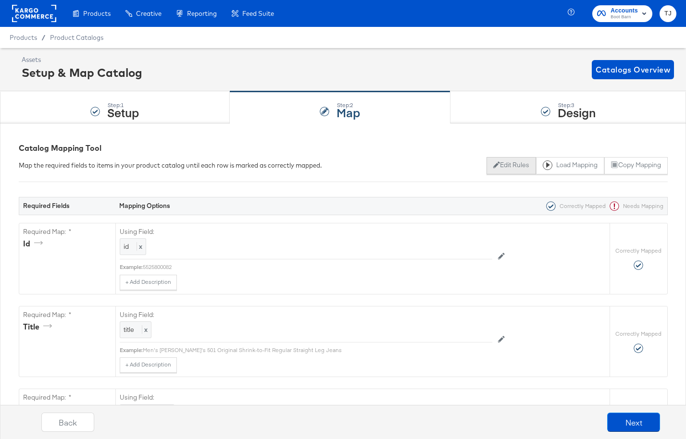
click at [510, 163] on button "Edit Rules" at bounding box center [510, 165] width 49 height 17
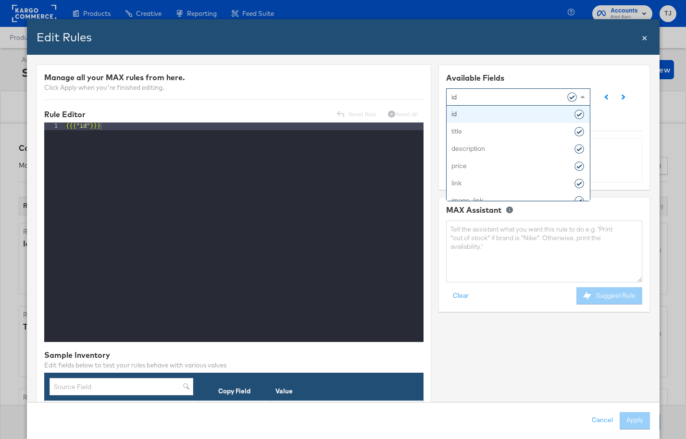
click at [581, 97] on span at bounding box center [581, 97] width 5 height 2
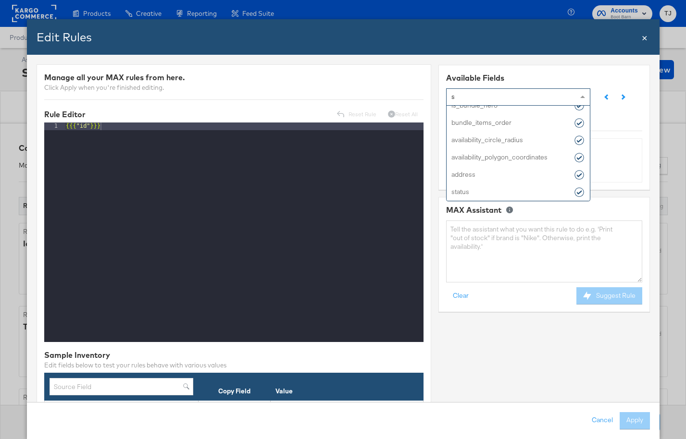
scroll to position [735, 0]
type input "sa"
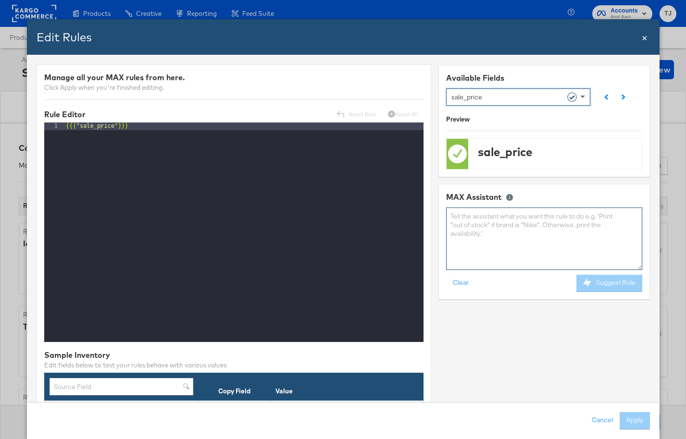
click at [533, 225] on textarea at bounding box center [543, 239] width 196 height 62
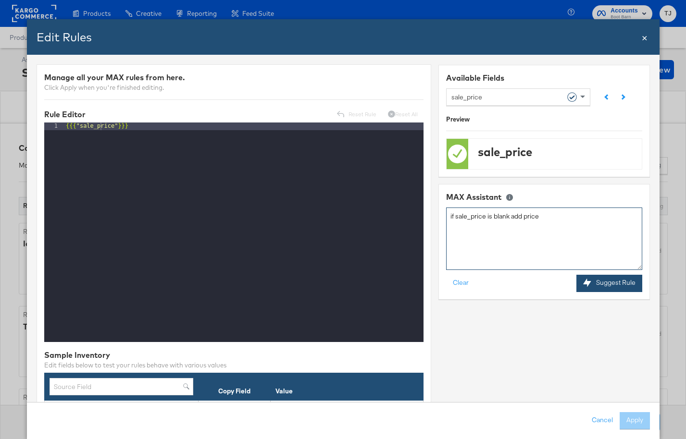
type textarea "if sale_price is blank add price"
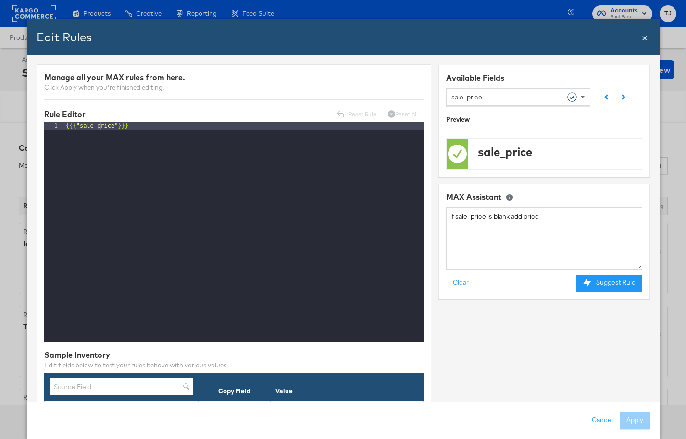
click at [622, 283] on button "Suggest Rule" at bounding box center [609, 282] width 66 height 17
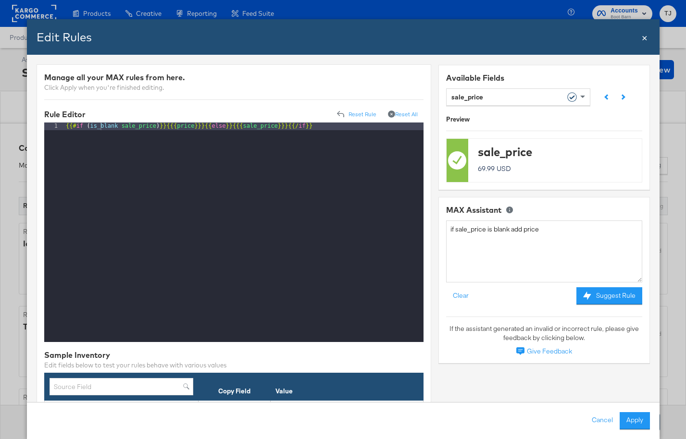
click at [638, 420] on button "Apply" at bounding box center [634, 420] width 30 height 17
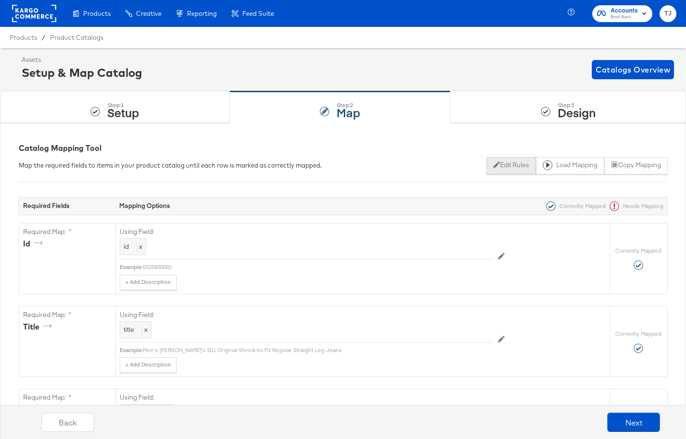
click at [505, 167] on button "Edit Rules" at bounding box center [510, 165] width 49 height 17
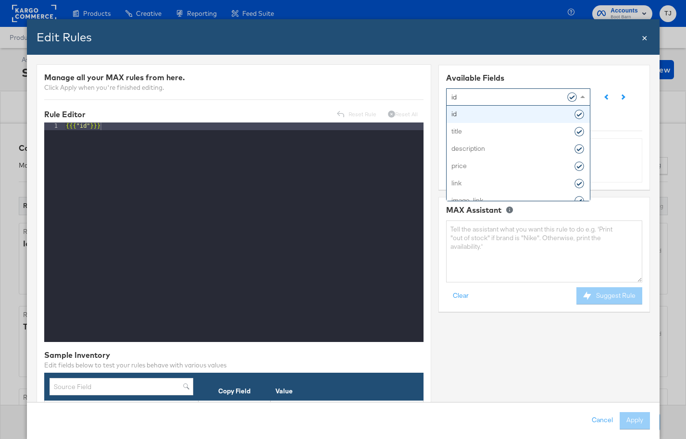
click at [583, 99] on span at bounding box center [583, 96] width 12 height 16
type input "sa"
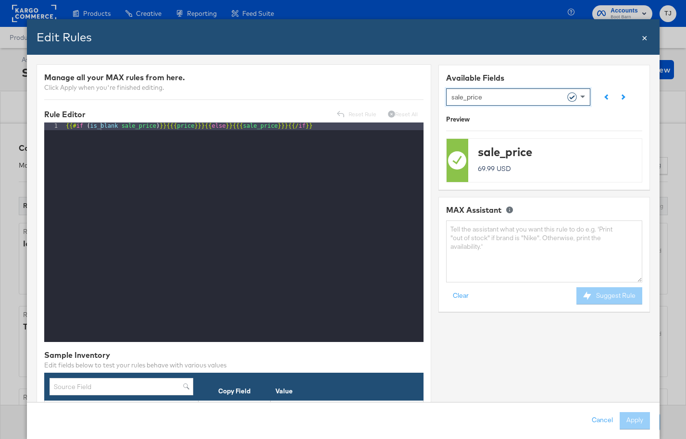
click at [645, 39] on span "×" at bounding box center [644, 36] width 6 height 13
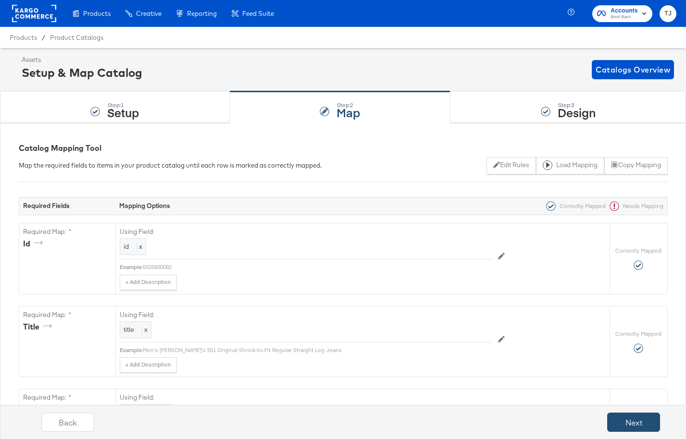
click at [633, 418] on button "Next" at bounding box center [633, 422] width 53 height 19
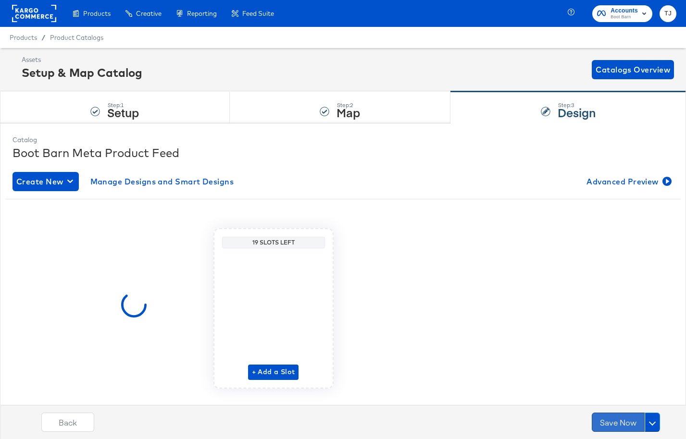
click at [619, 422] on button "Save Now" at bounding box center [618, 422] width 53 height 19
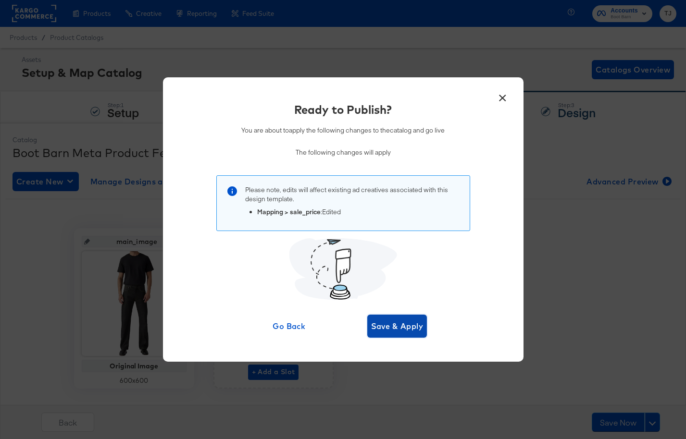
click at [388, 322] on span "Save & Apply" at bounding box center [397, 326] width 52 height 13
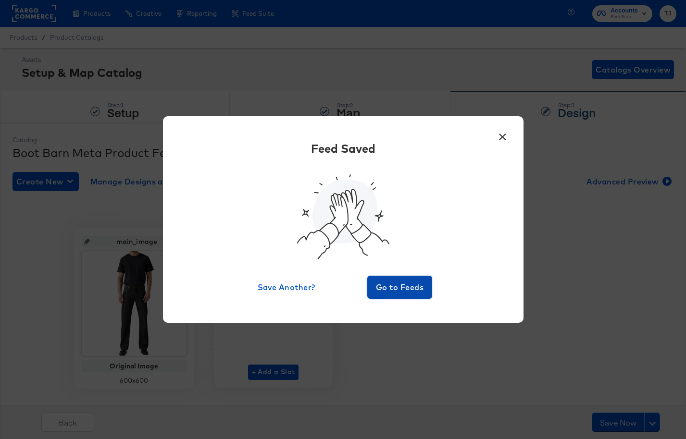
drag, startPoint x: 414, startPoint y: 292, endPoint x: 420, endPoint y: 295, distance: 6.2
click at [414, 292] on span "Go to Feeds" at bounding box center [400, 287] width 58 height 13
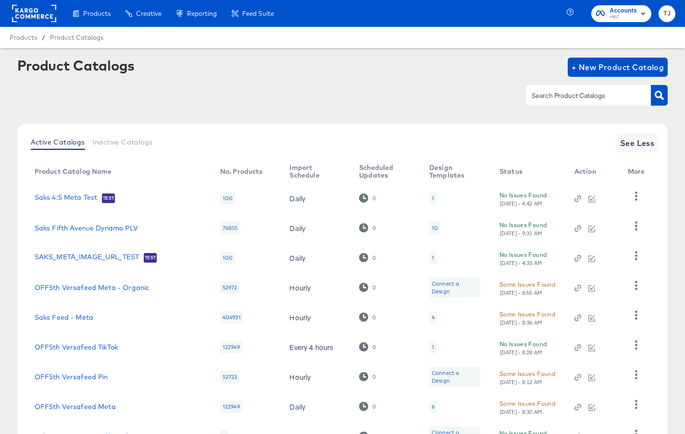
click at [0, 0] on div "Generate dynamic product videos in bulk using your catalog data and After Effec…" at bounding box center [0, 0] width 0 height 0
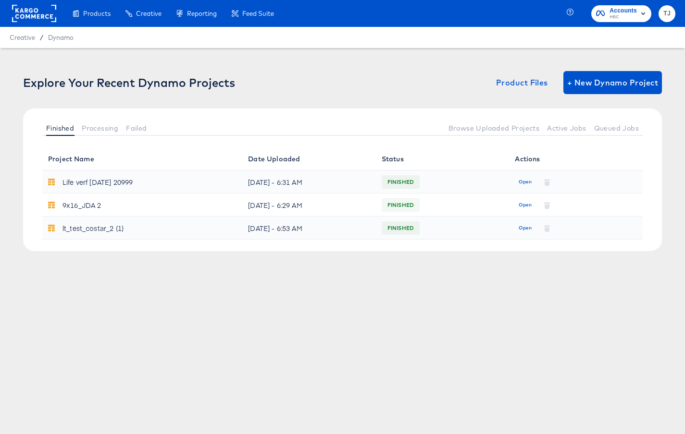
click at [25, 12] on rect at bounding box center [34, 13] width 44 height 17
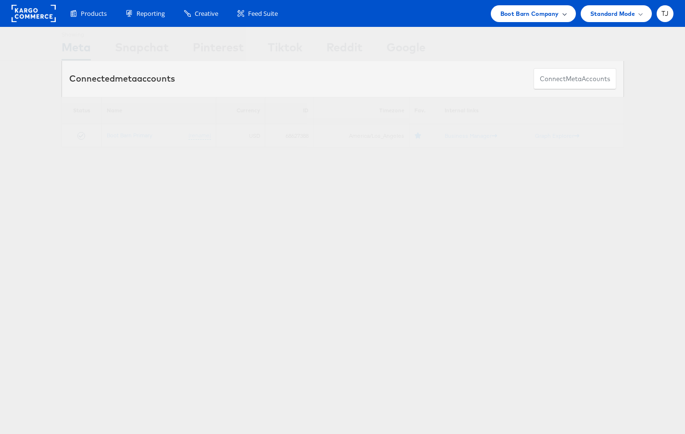
click at [564, 12] on span at bounding box center [564, 13] width 5 height 5
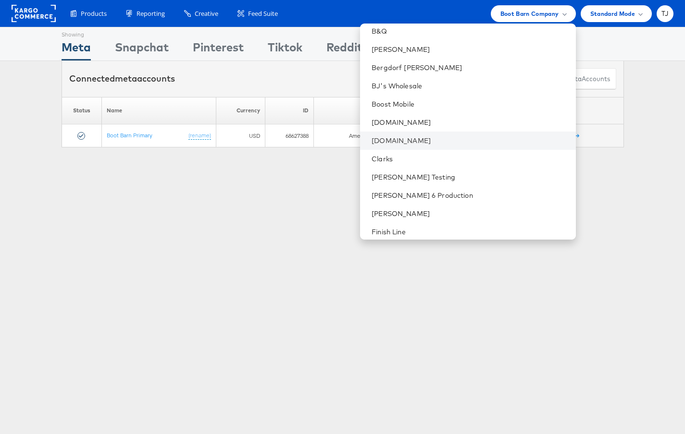
scroll to position [254, 0]
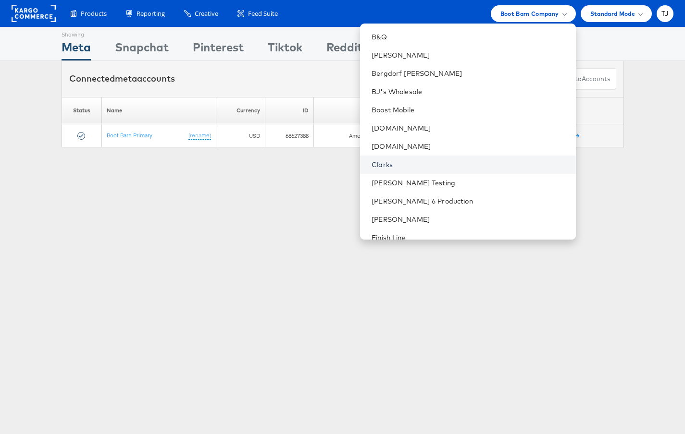
click at [444, 169] on link "Clarks" at bounding box center [469, 165] width 196 height 10
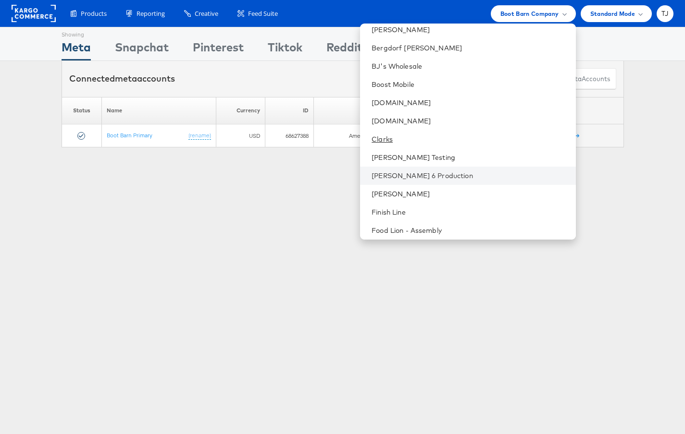
scroll to position [283, 0]
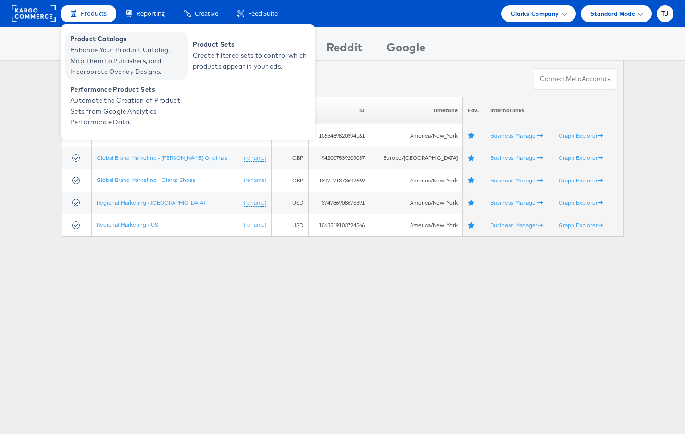
click at [88, 50] on span "Enhance Your Product Catalog, Map Them to Publishers, and Incorporate Overlay D…" at bounding box center [127, 61] width 115 height 33
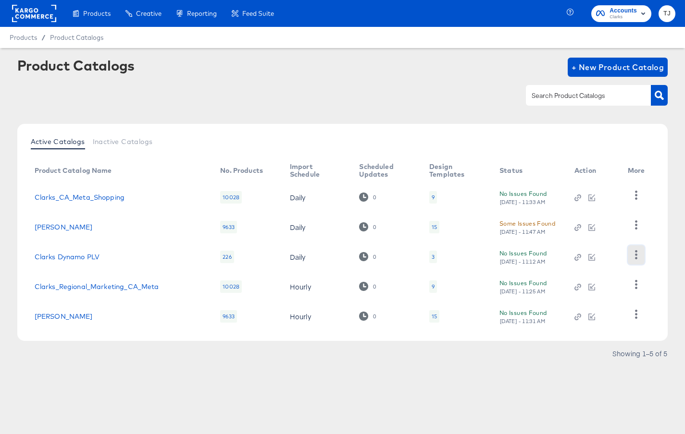
drag, startPoint x: 635, startPoint y: 256, endPoint x: 635, endPoint y: 262, distance: 5.8
click at [634, 256] on icon "button" at bounding box center [635, 254] width 9 height 9
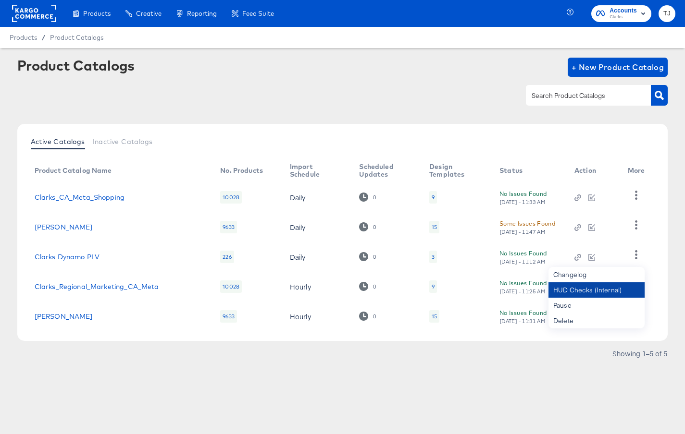
click at [624, 291] on div "HUD Checks (Internal)" at bounding box center [596, 290] width 96 height 15
click at [198, 388] on article "Product Catalogs + New Product Catalog Active Catalogs Inactive Catalogs Produc…" at bounding box center [342, 221] width 685 height 347
click at [635, 314] on icon "button" at bounding box center [635, 314] width 9 height 9
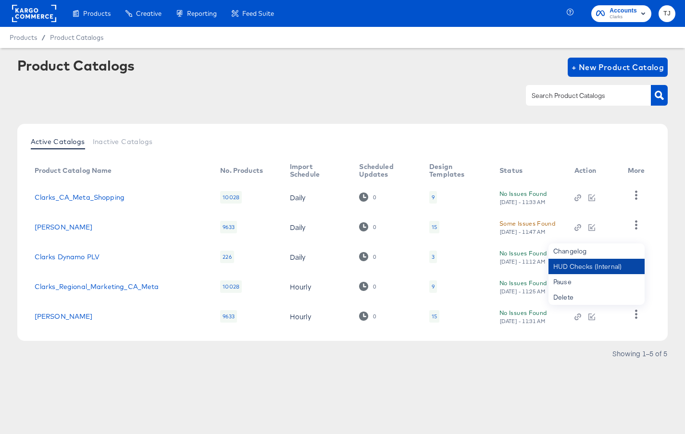
click at [615, 268] on div "HUD Checks (Internal)" at bounding box center [596, 266] width 96 height 15
